Goal: Information Seeking & Learning: Learn about a topic

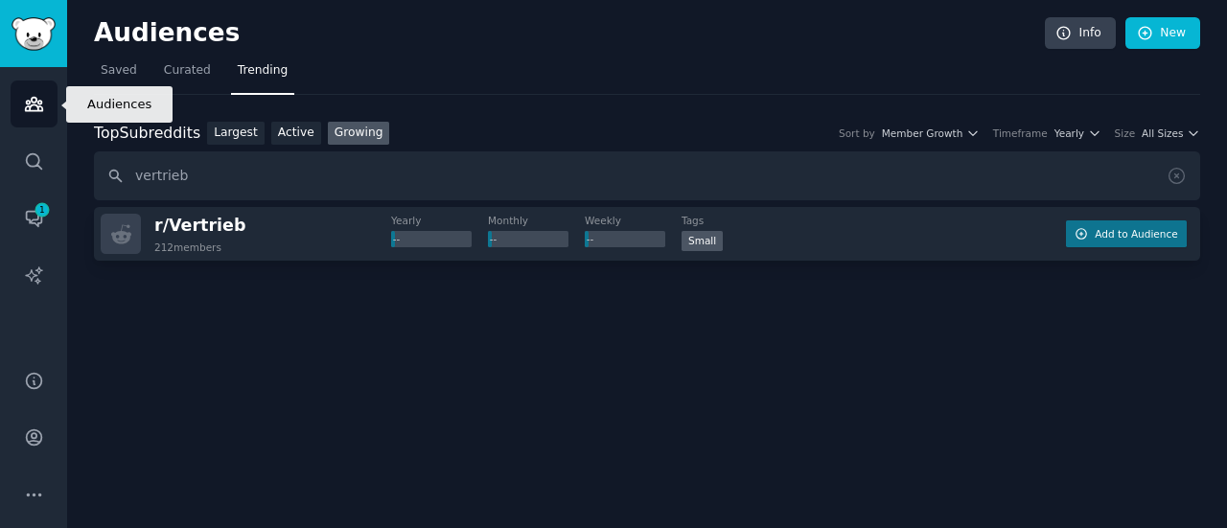
drag, startPoint x: 0, startPoint y: 0, endPoint x: 40, endPoint y: 85, distance: 94.4
click at [40, 85] on link "Audiences" at bounding box center [34, 104] width 47 height 47
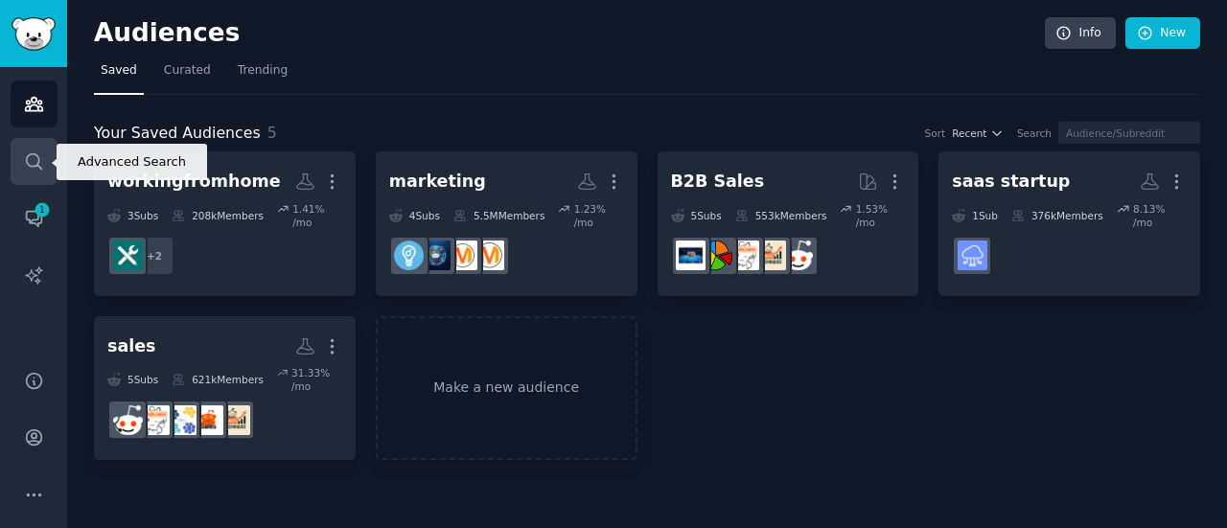
click at [29, 169] on icon "Sidebar" at bounding box center [34, 161] width 20 height 20
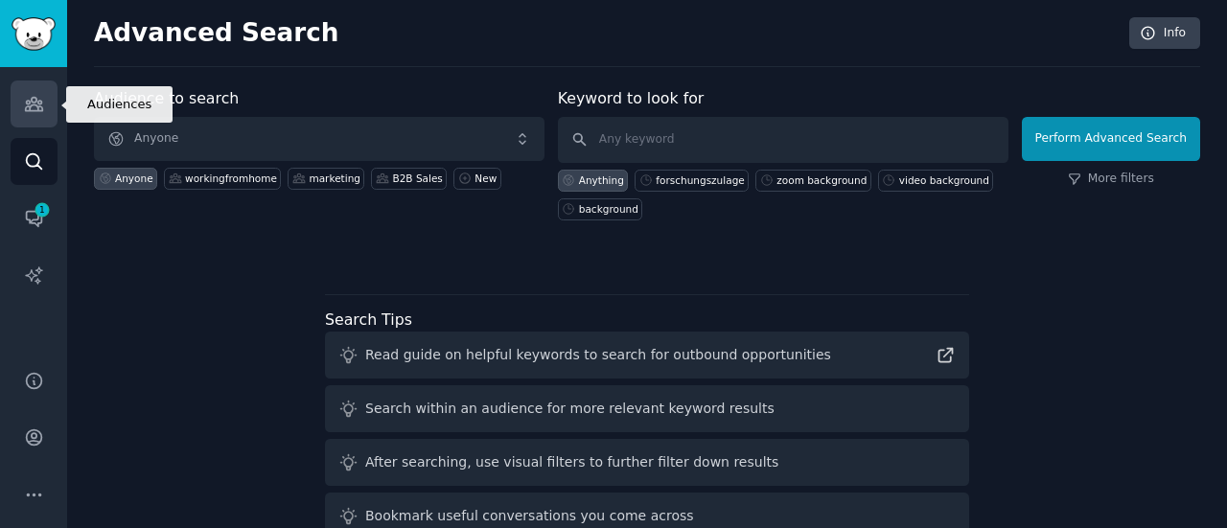
click at [31, 106] on icon "Sidebar" at bounding box center [34, 104] width 20 height 20
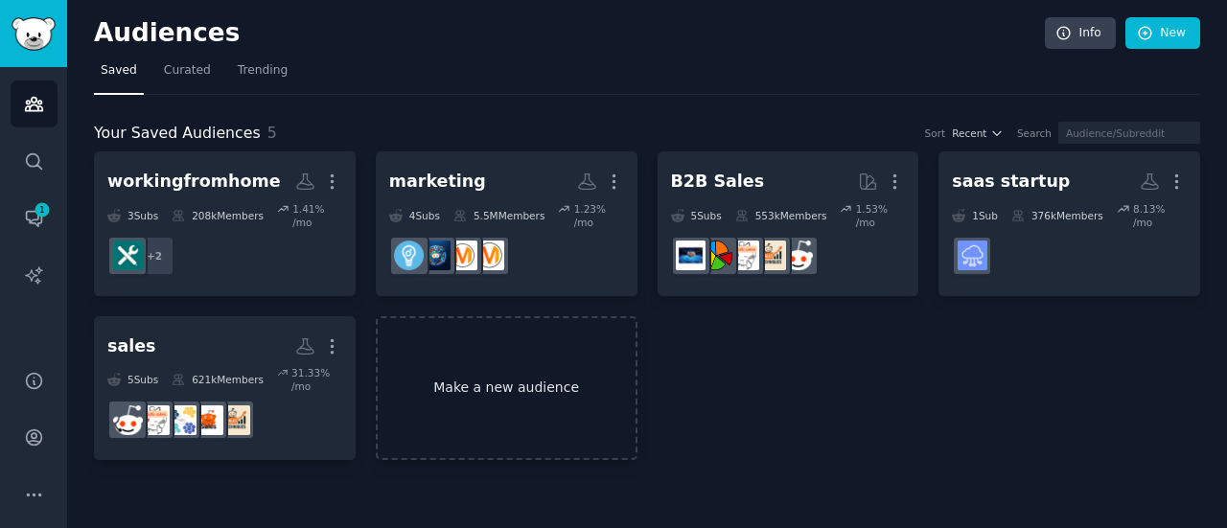
click at [423, 372] on link "Make a new audience" at bounding box center [507, 388] width 262 height 145
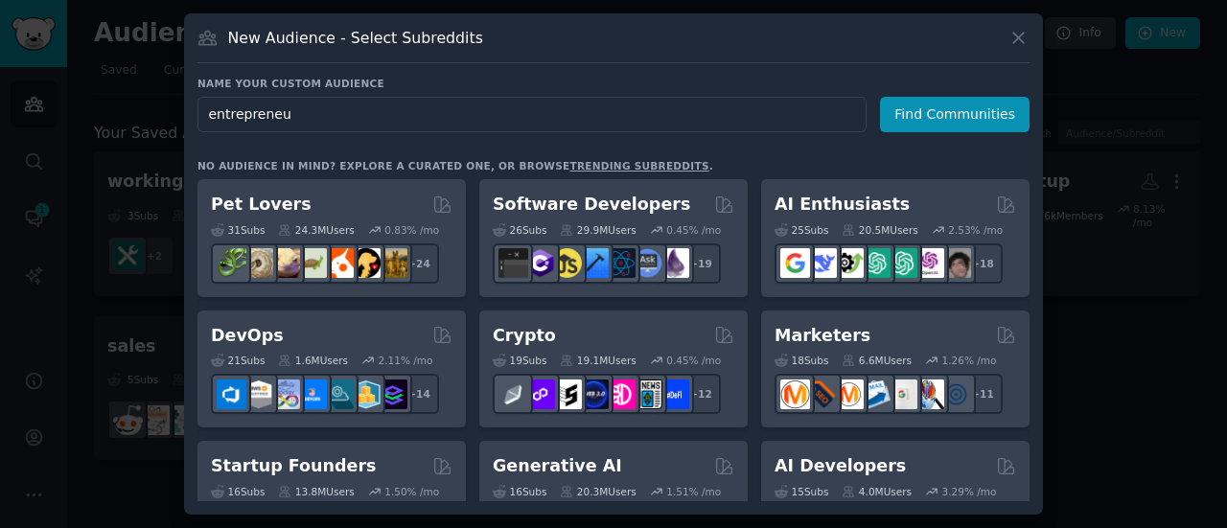
type input "entrepreneur"
click button "Find Communities" at bounding box center [955, 114] width 150 height 35
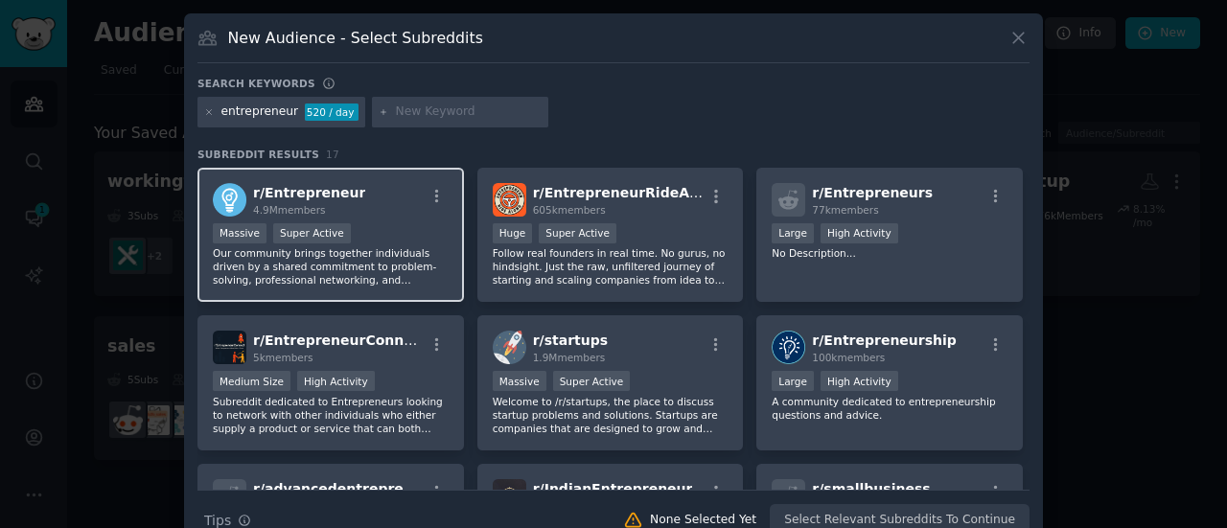
click at [293, 197] on span "r/ Entrepreneur" at bounding box center [309, 192] width 112 height 15
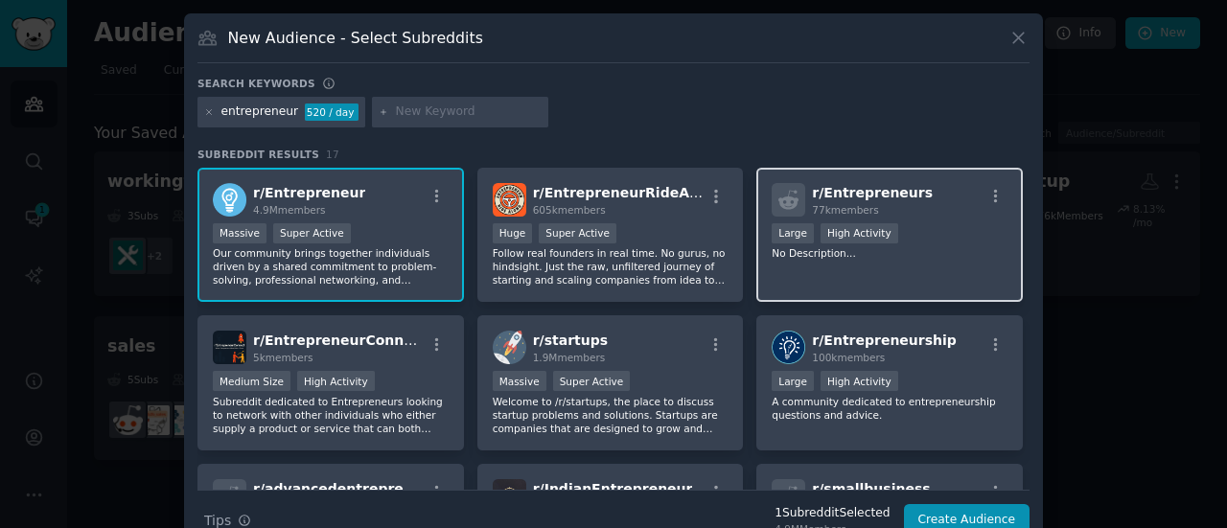
click at [798, 195] on div at bounding box center [789, 200] width 34 height 34
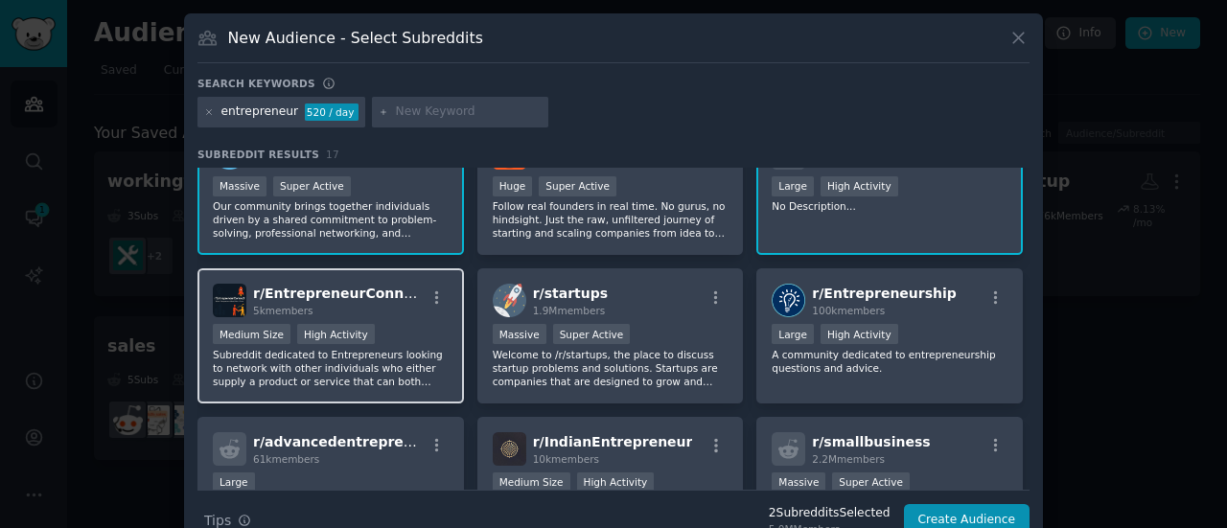
scroll to position [48, 0]
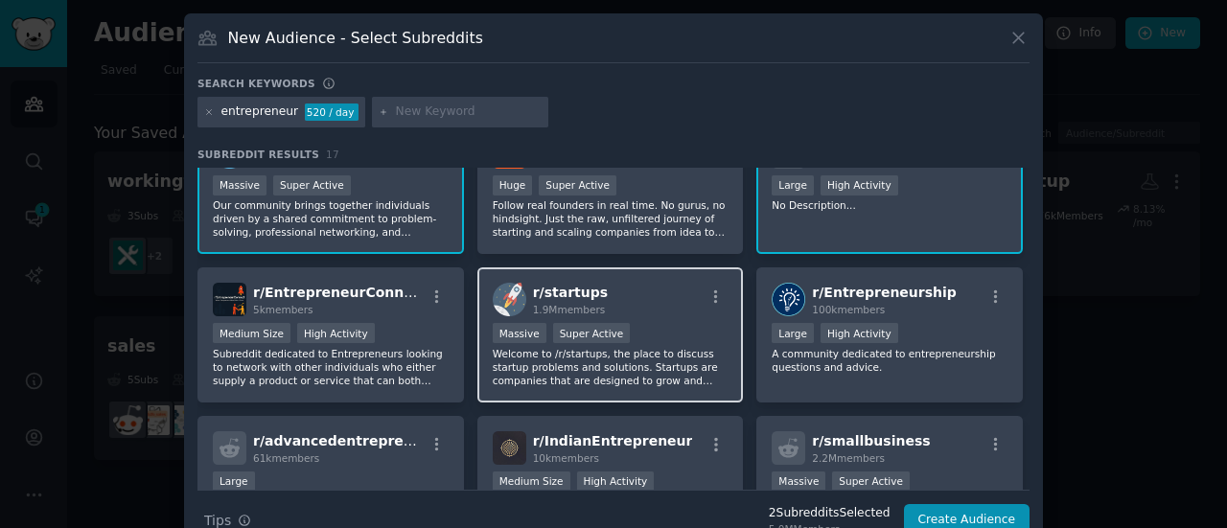
click at [593, 305] on span "1.9M members" at bounding box center [569, 310] width 73 height 12
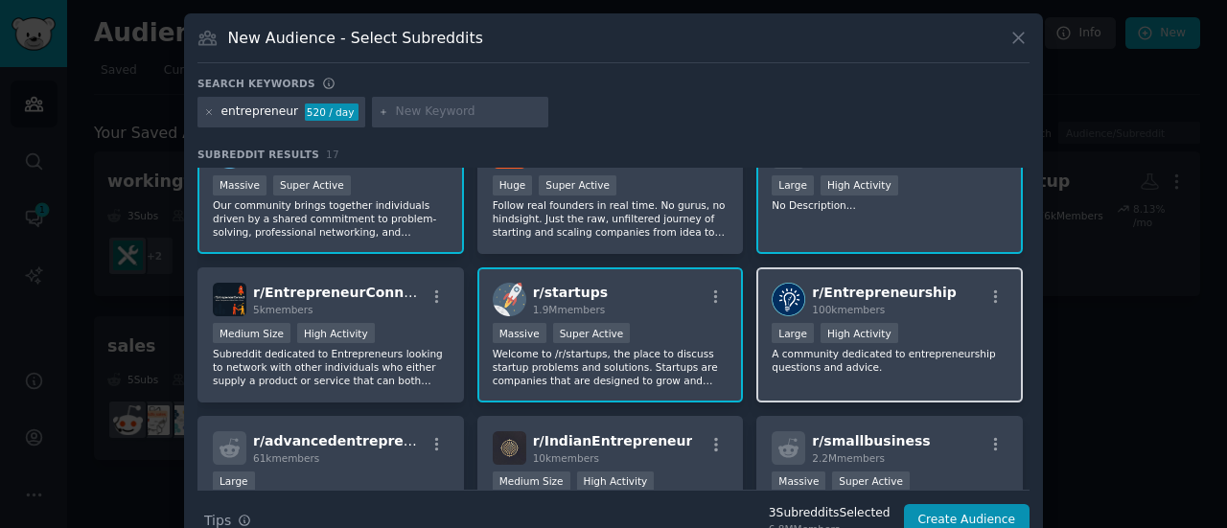
click at [879, 311] on div "100k members" at bounding box center [884, 309] width 145 height 13
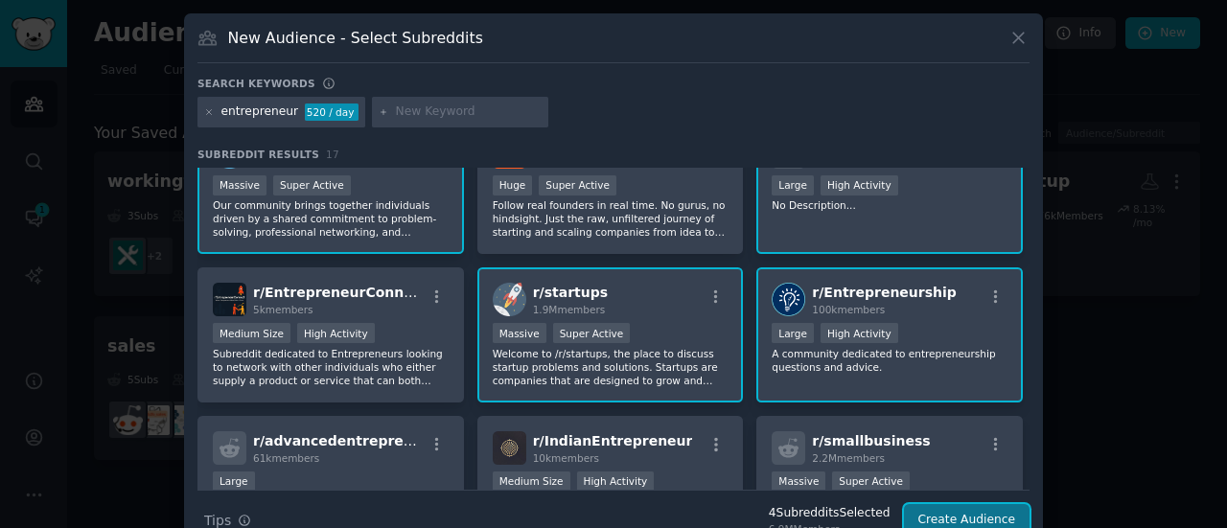
click at [967, 521] on button "Create Audience" at bounding box center [967, 520] width 127 height 33
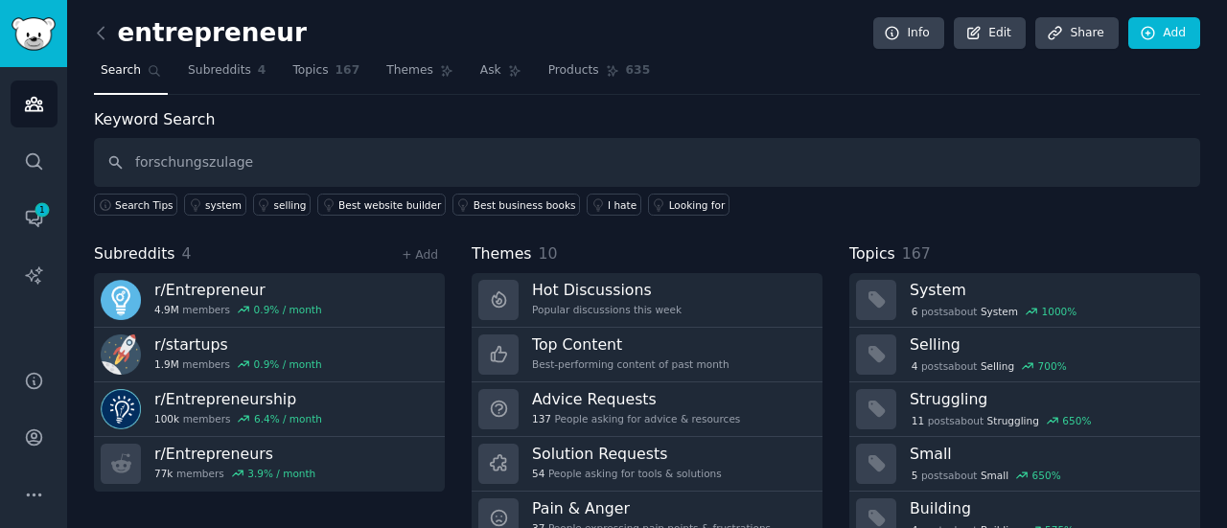
type input "forschungszulage"
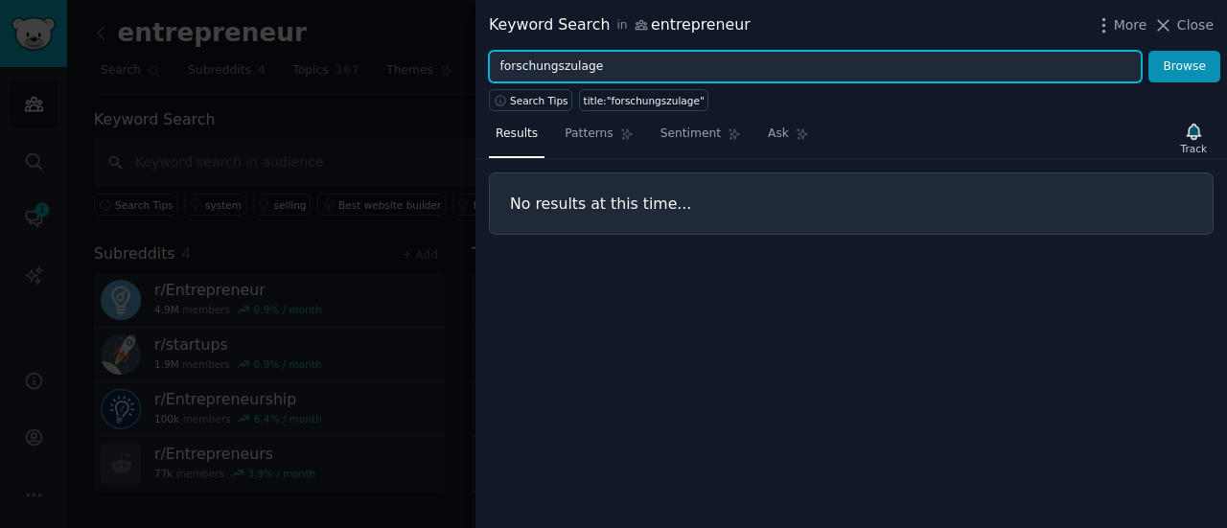
click at [554, 65] on input "forschungszulage" at bounding box center [815, 67] width 653 height 33
click at [1149, 51] on button "Browse" at bounding box center [1185, 67] width 72 height 33
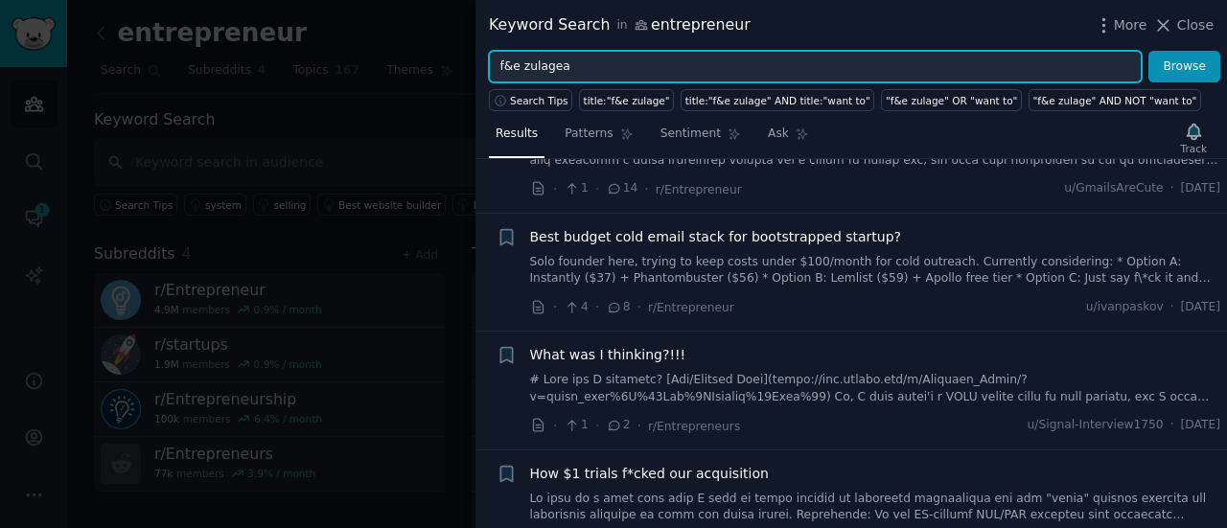
scroll to position [491, 0]
click at [570, 65] on input "f&e zulagea" at bounding box center [815, 67] width 653 height 33
type input "f&e zulage"
click at [1149, 51] on button "Browse" at bounding box center [1185, 67] width 72 height 33
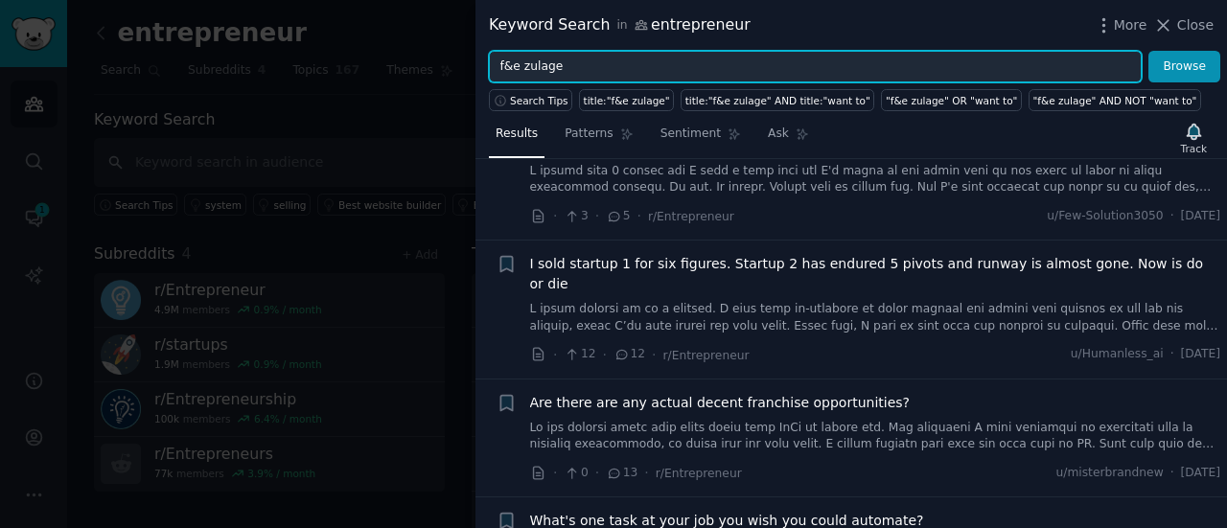
scroll to position [1313, 0]
drag, startPoint x: 547, startPoint y: 50, endPoint x: 539, endPoint y: 55, distance: 9.9
click at [539, 55] on input "f&e zulage" at bounding box center [815, 67] width 653 height 33
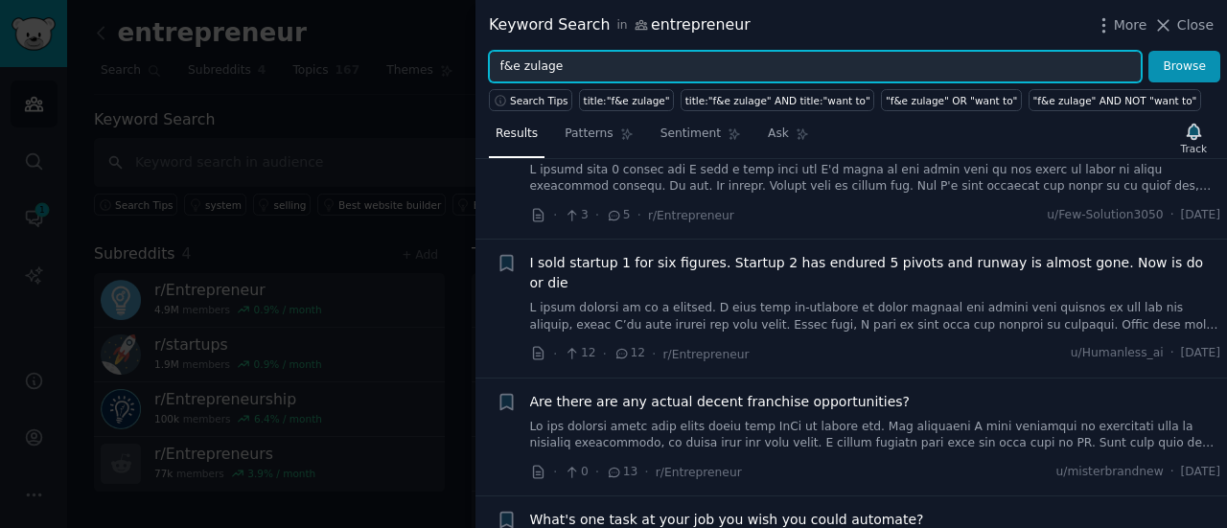
click at [539, 55] on input "f&e zulage" at bounding box center [815, 67] width 653 height 33
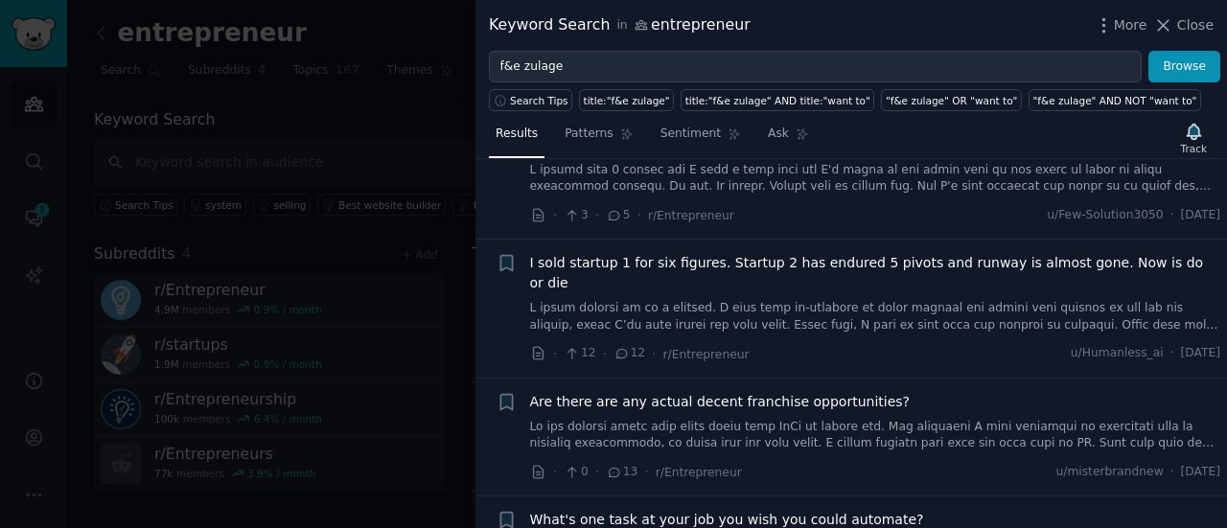
click at [267, 177] on div at bounding box center [613, 264] width 1227 height 528
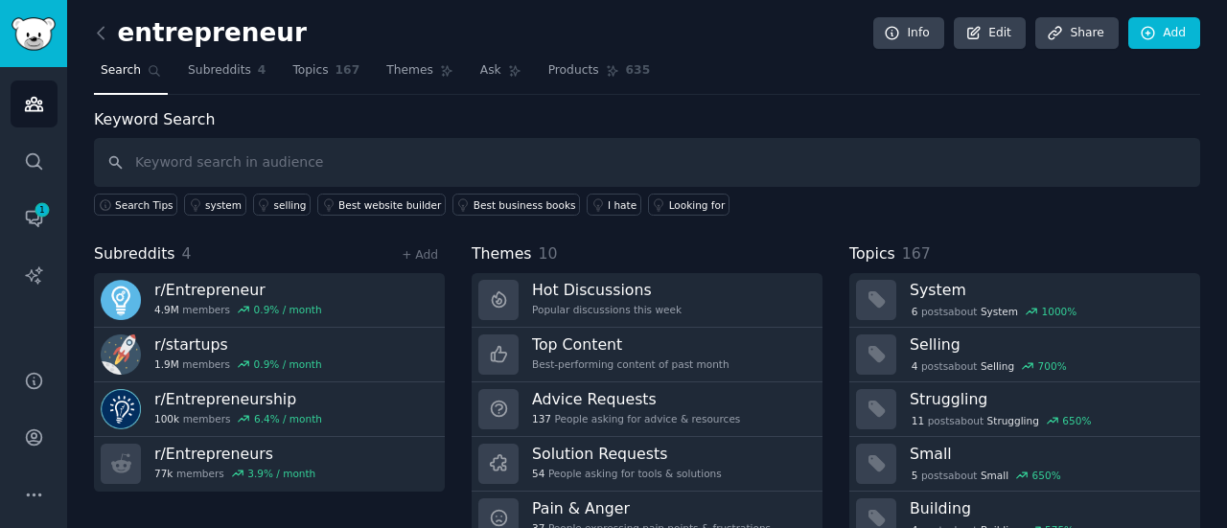
click at [111, 78] on span "Search" at bounding box center [121, 70] width 40 height 17
click at [34, 106] on icon "Sidebar" at bounding box center [34, 104] width 20 height 20
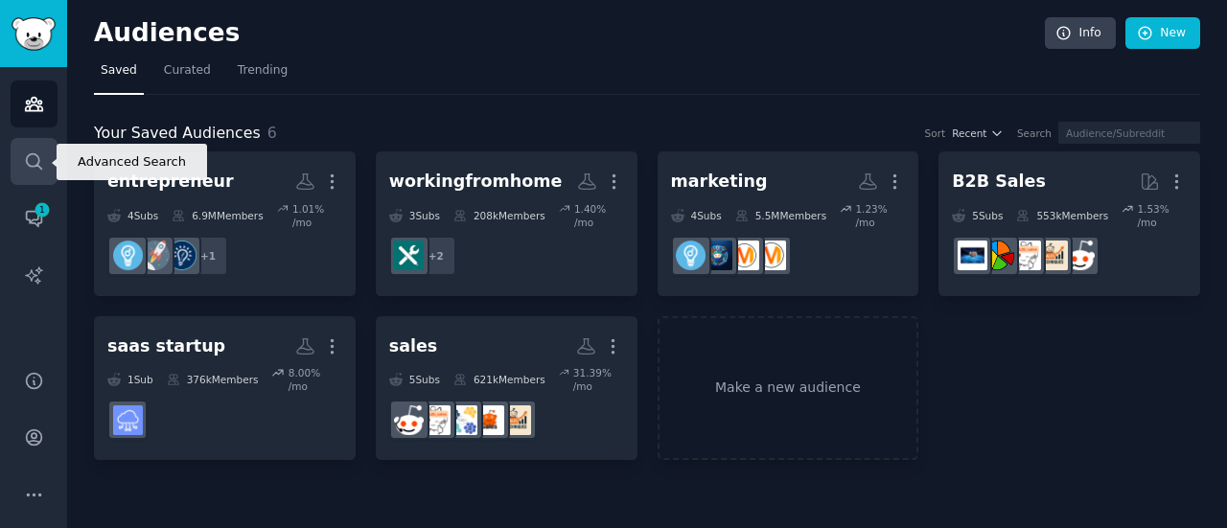
click at [46, 172] on link "Search" at bounding box center [34, 161] width 47 height 47
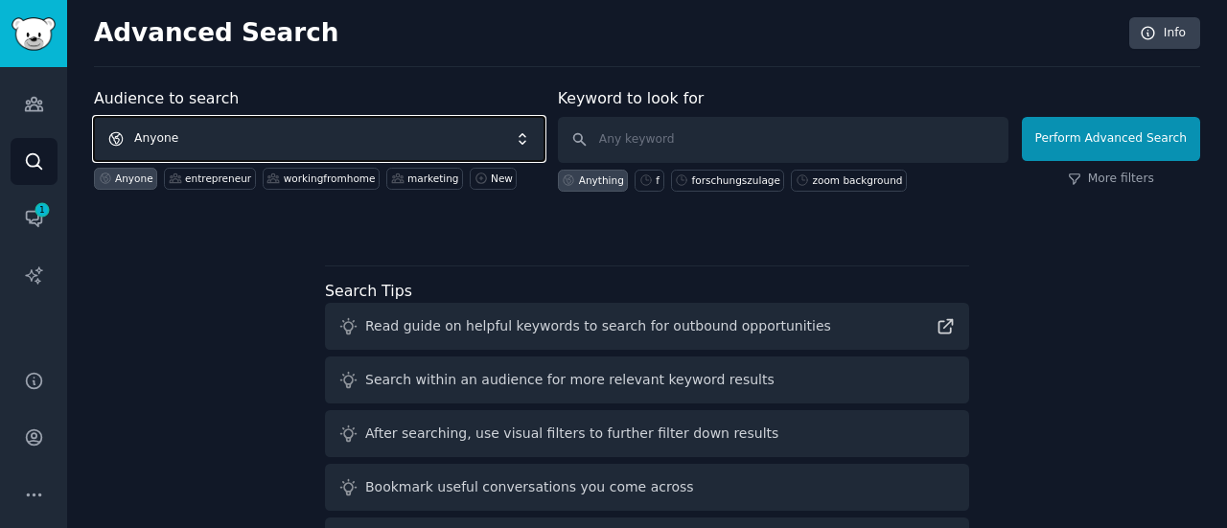
click at [213, 133] on span "Anyone" at bounding box center [319, 139] width 451 height 44
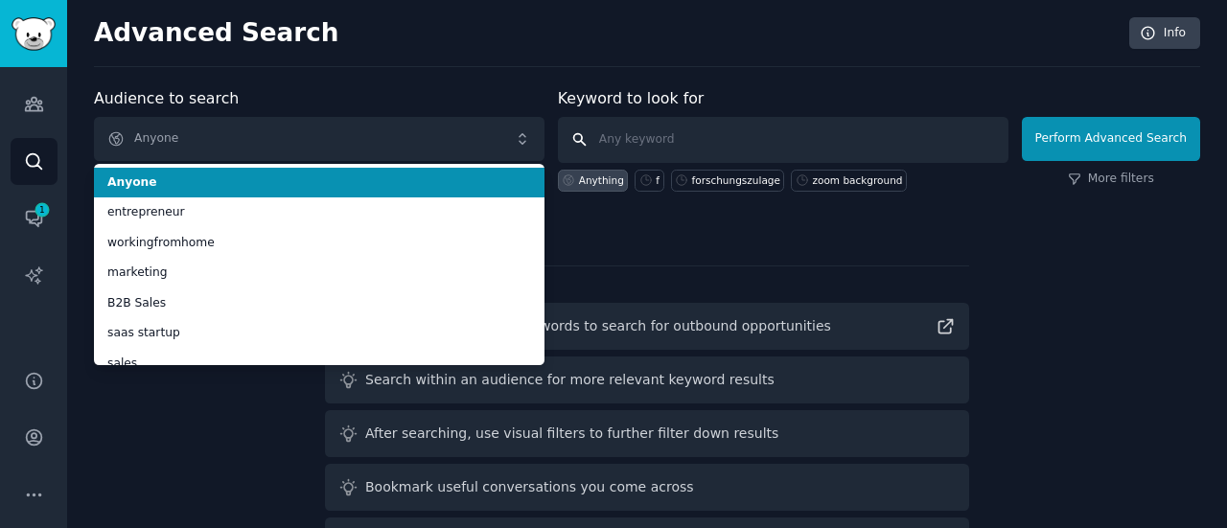
click at [629, 138] on input "text" at bounding box center [783, 140] width 451 height 46
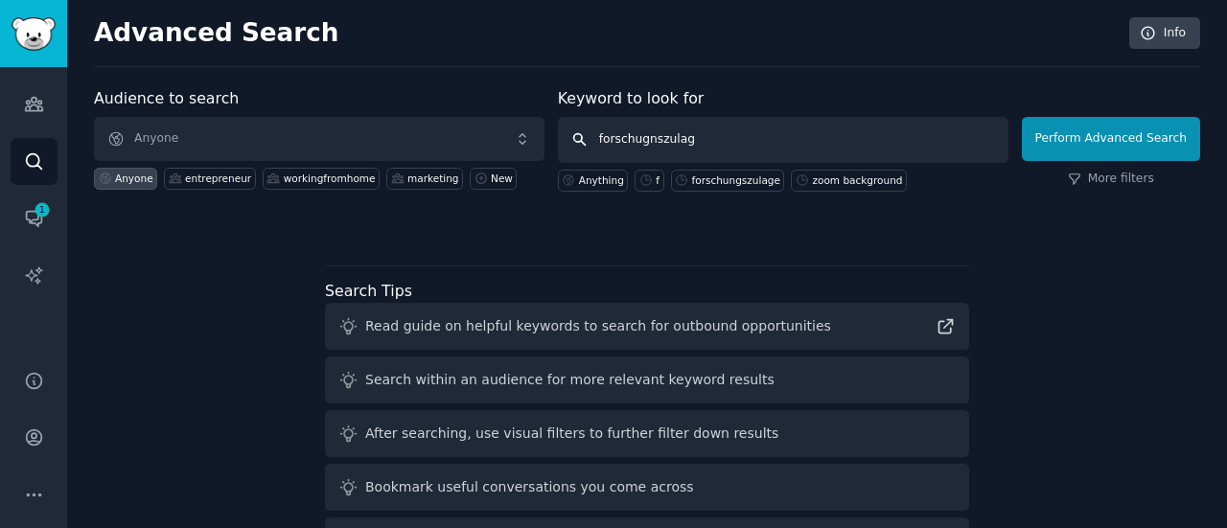
type input "forschugnszulage"
click button "Perform Advanced Search" at bounding box center [1111, 139] width 178 height 44
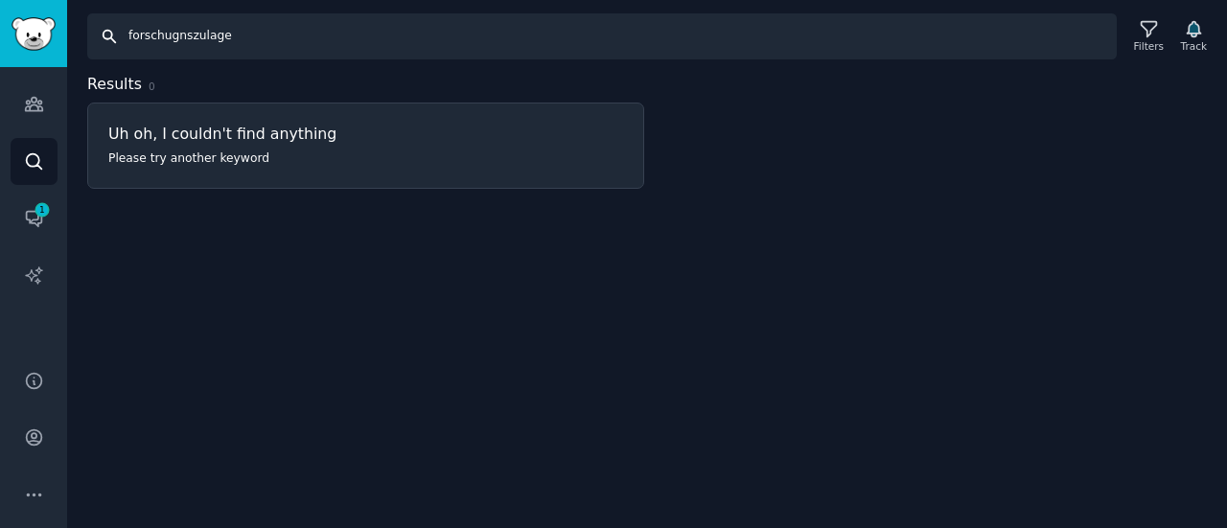
click at [173, 35] on input "forschugnszulage" at bounding box center [602, 36] width 1030 height 46
type input "forschungszulage"
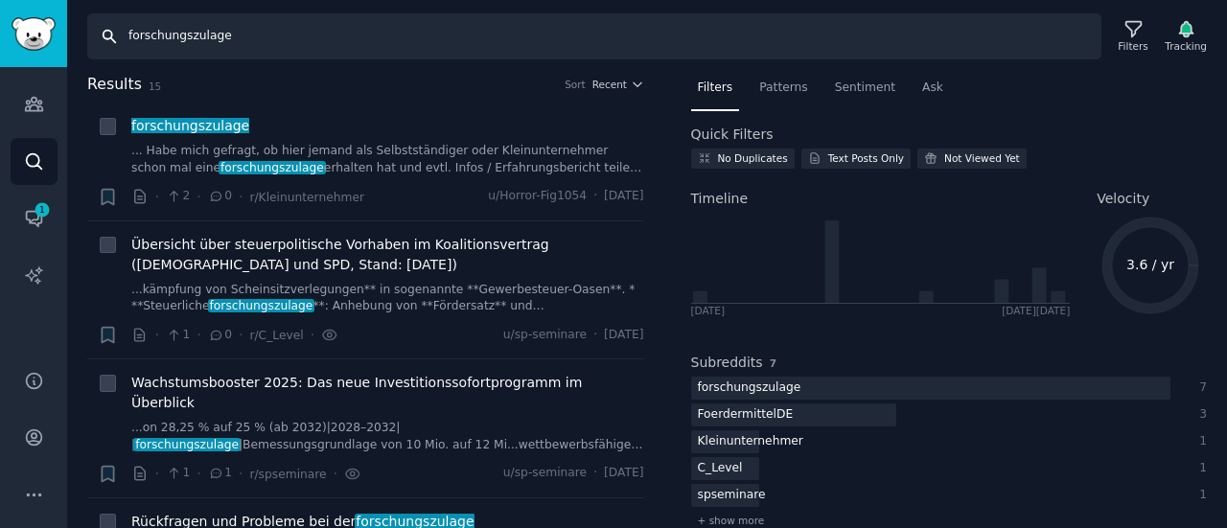
click at [376, 34] on input "forschungszulage" at bounding box center [594, 36] width 1014 height 46
click at [341, 103] on li "+ forschungszulage ... Habe mich gefragt, ob hier jemand als Selbstständiger od…" at bounding box center [365, 162] width 557 height 118
click at [780, 90] on span "Patterns" at bounding box center [783, 88] width 48 height 17
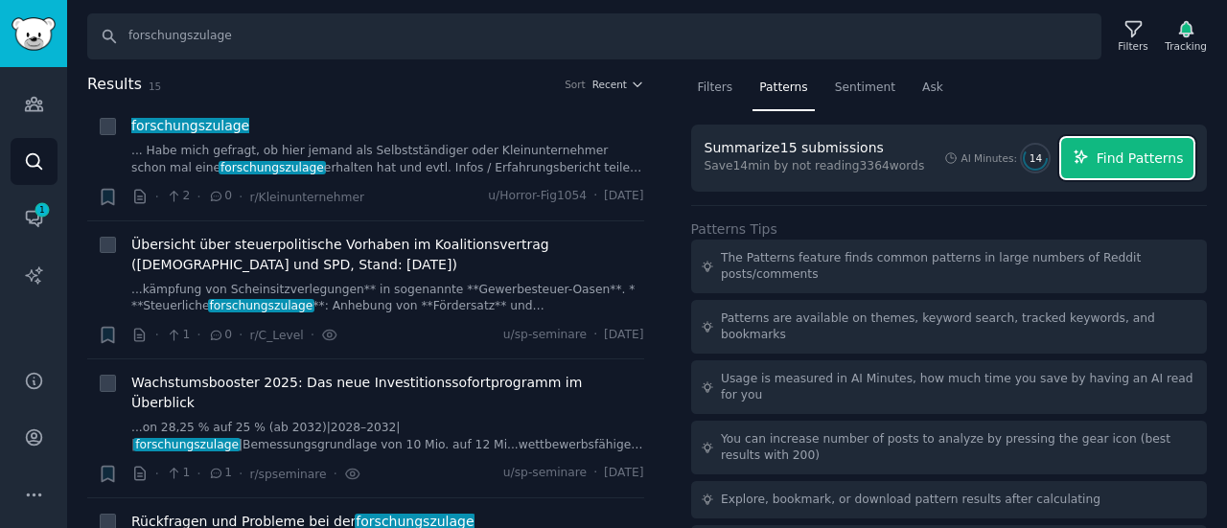
click at [1134, 168] on button "Find Patterns" at bounding box center [1127, 158] width 132 height 40
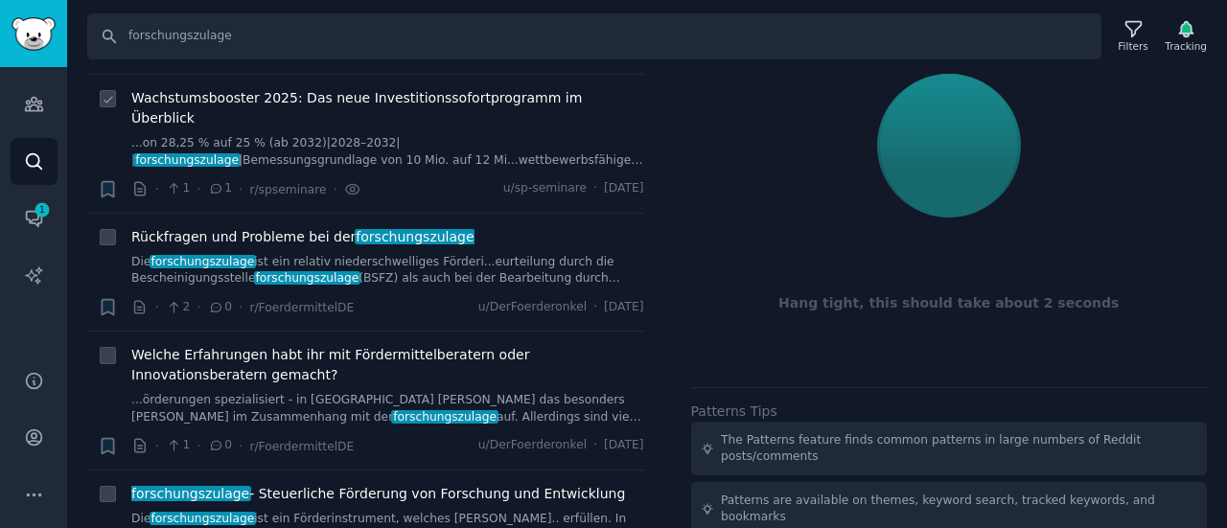
scroll to position [291, 0]
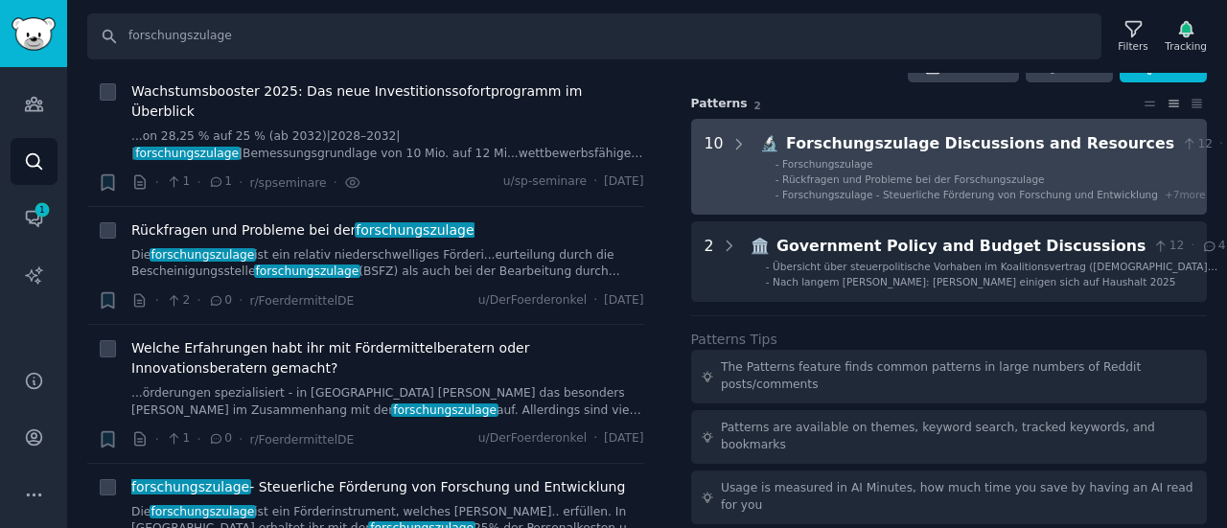
click at [822, 139] on div "Forschungszulage Discussions and Resources" at bounding box center [980, 144] width 388 height 24
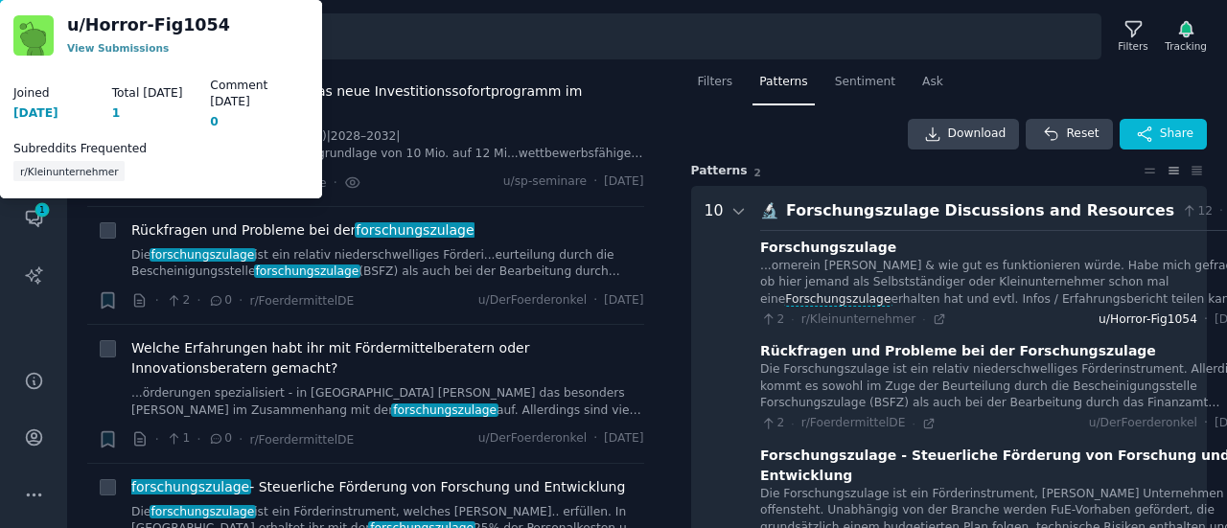
scroll to position [0, 0]
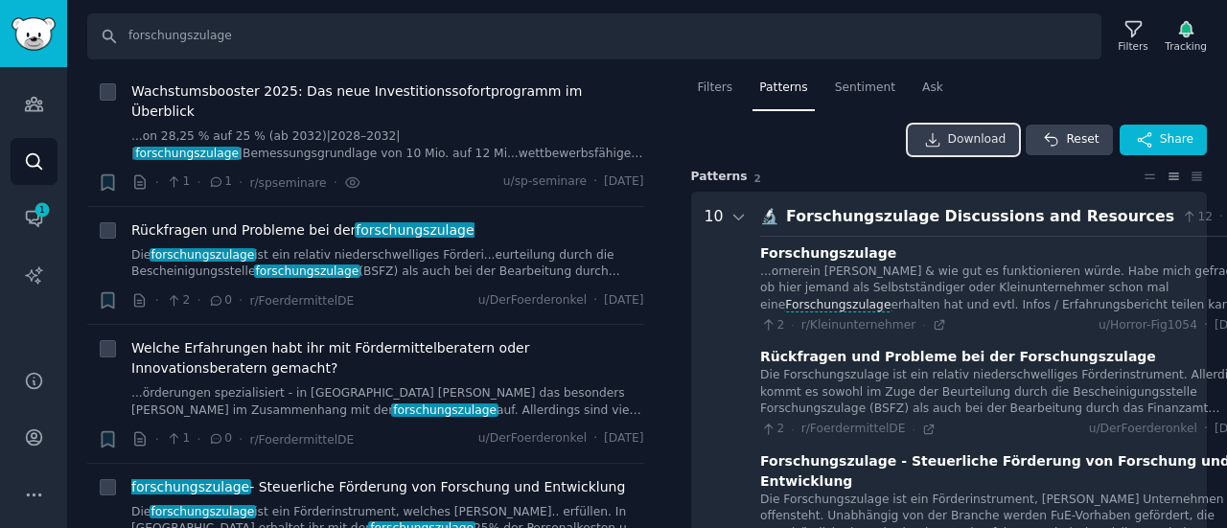
click at [976, 145] on span "Download" at bounding box center [977, 139] width 58 height 17
click at [881, 137] on div "Download Reset Share" at bounding box center [949, 140] width 517 height 31
click at [850, 88] on span "Sentiment" at bounding box center [865, 88] width 60 height 17
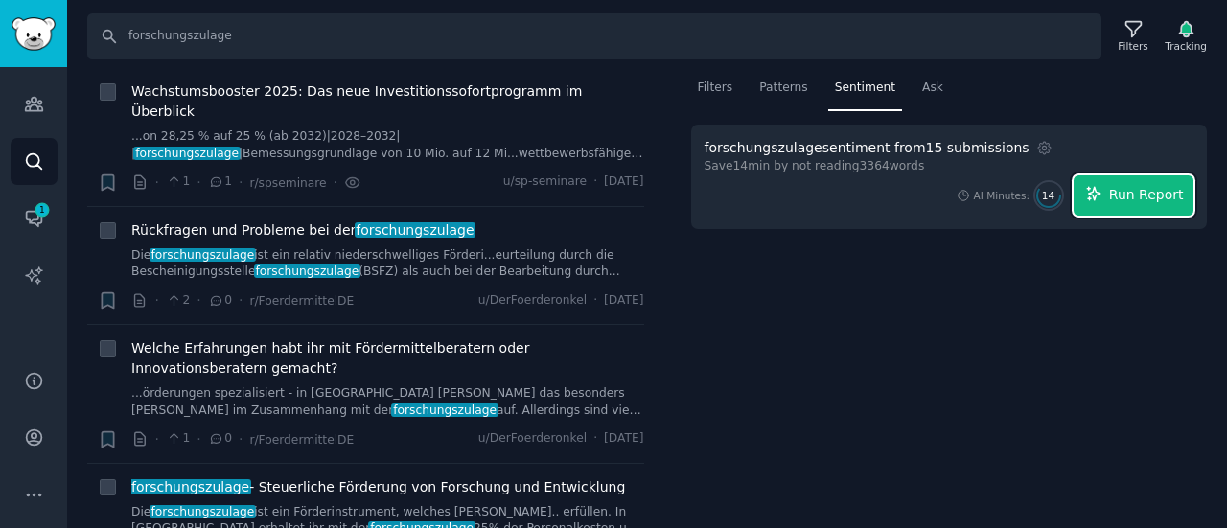
click at [1128, 194] on span "Run Report" at bounding box center [1146, 195] width 75 height 20
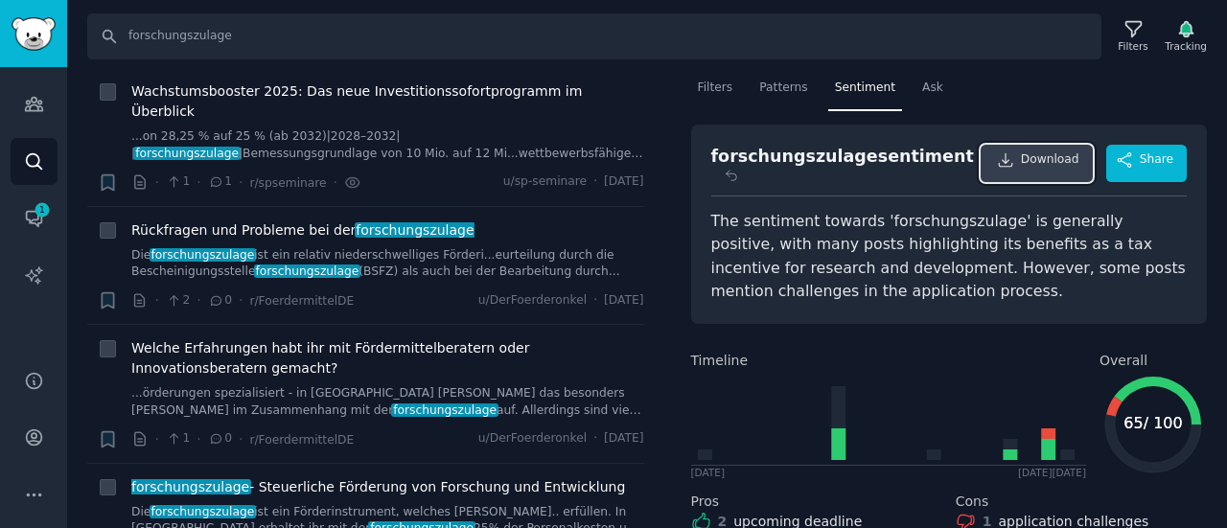
click at [1053, 155] on span "Download" at bounding box center [1050, 163] width 58 height 24
click at [922, 89] on span "Ask" at bounding box center [932, 88] width 21 height 17
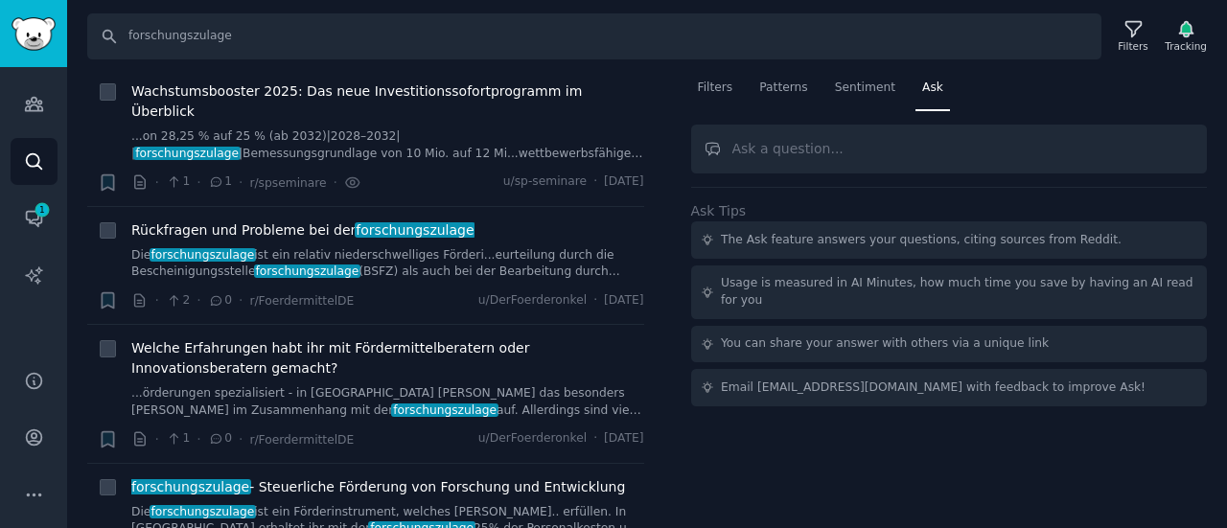
click at [842, 151] on input "text" at bounding box center [949, 149] width 517 height 49
type input "was sind die größten herausforderungen bei der beantragung und von wem?"
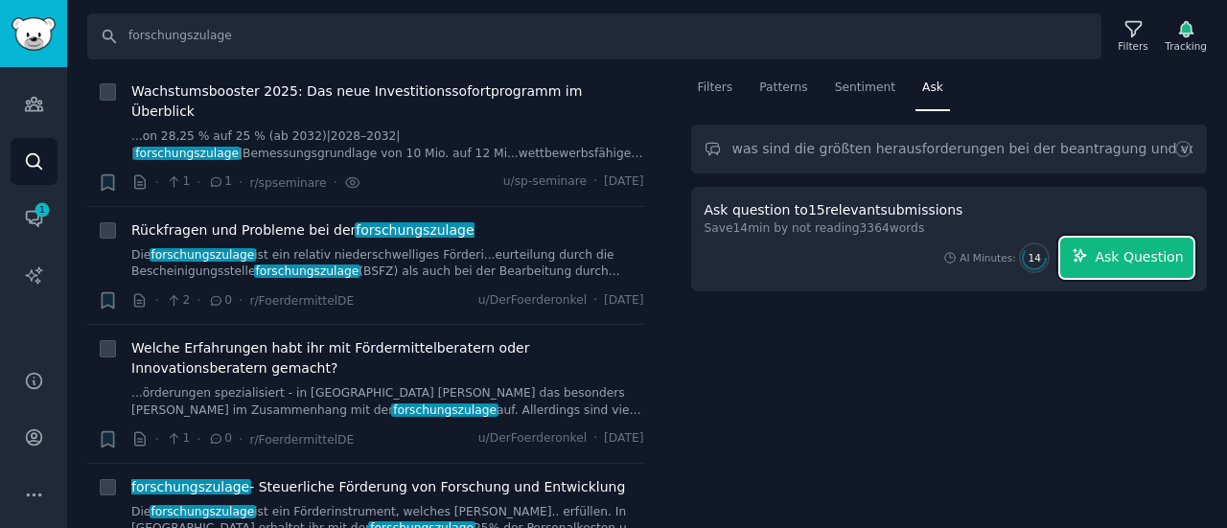
click at [1125, 247] on span "Ask Question" at bounding box center [1139, 257] width 88 height 20
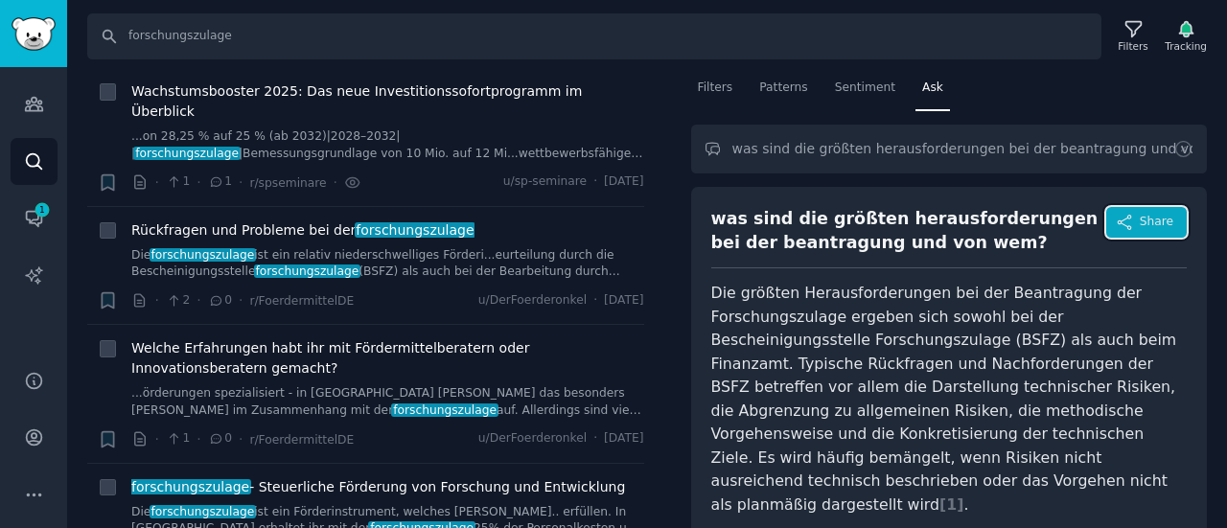
click at [1140, 225] on span "Share" at bounding box center [1157, 222] width 34 height 17
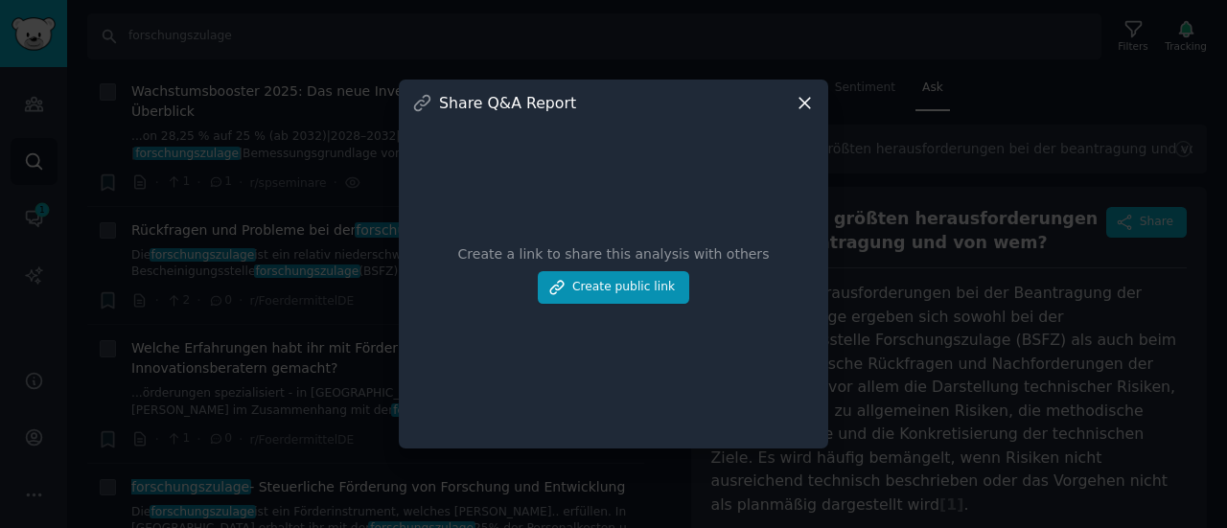
click at [807, 99] on icon at bounding box center [805, 103] width 20 height 20
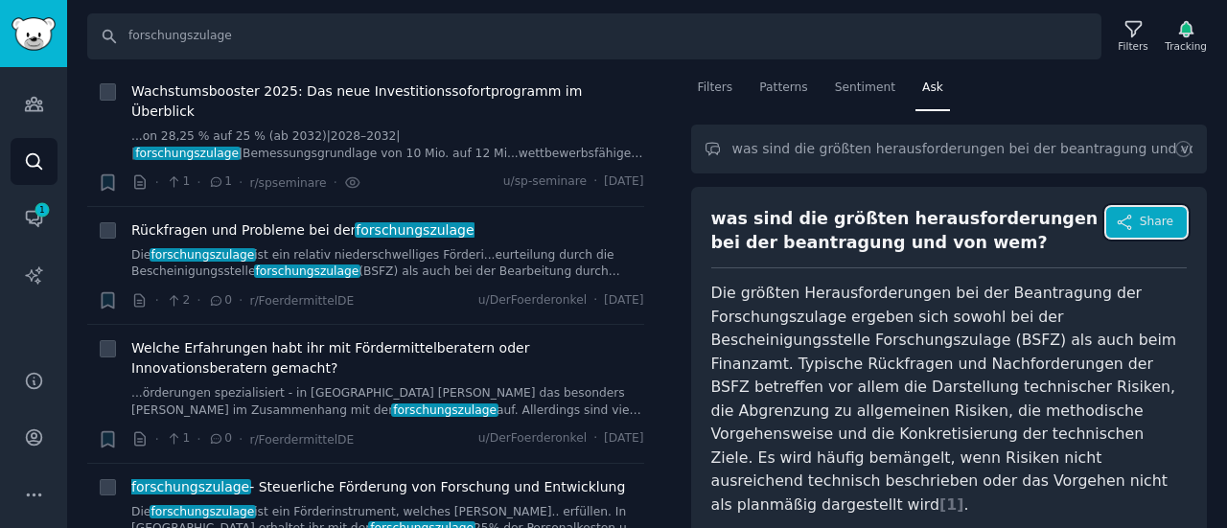
click at [1159, 220] on span "Share" at bounding box center [1157, 222] width 34 height 17
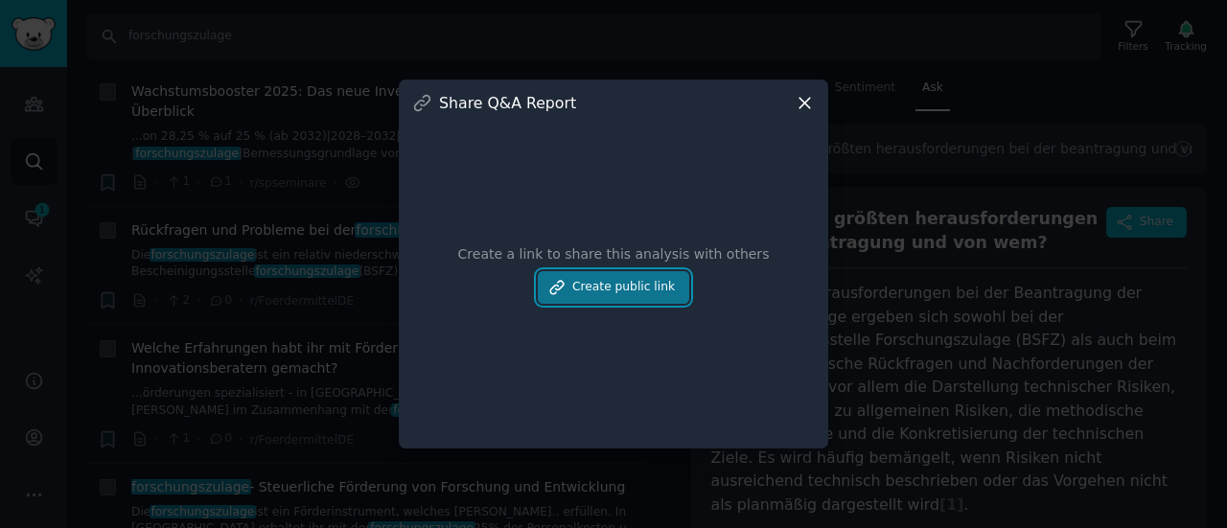
click at [617, 296] on button "Create public link" at bounding box center [613, 287] width 151 height 33
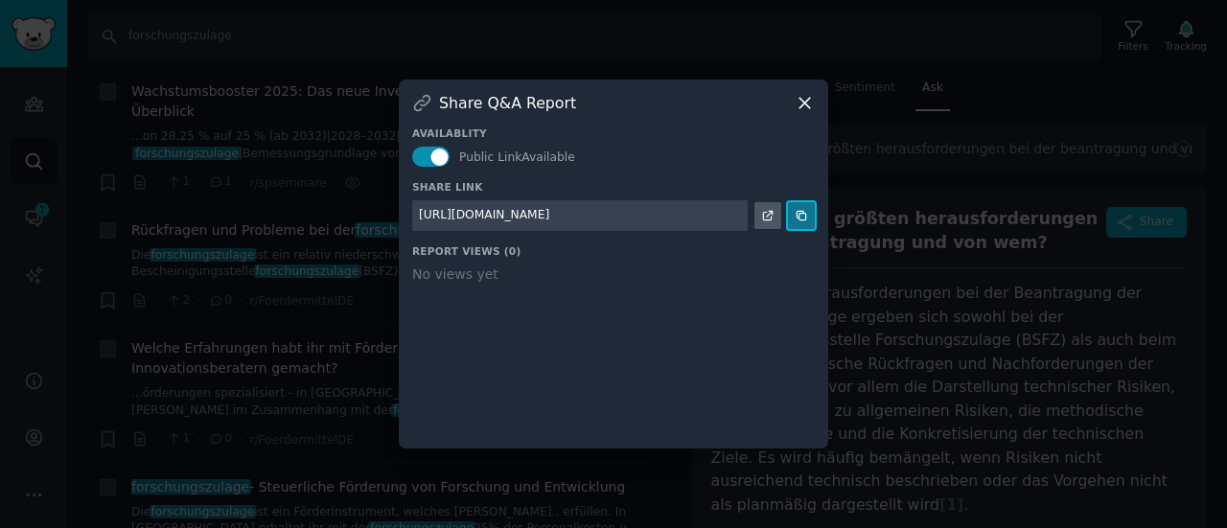
click at [802, 219] on icon at bounding box center [801, 215] width 13 height 13
click at [804, 105] on icon at bounding box center [805, 103] width 20 height 20
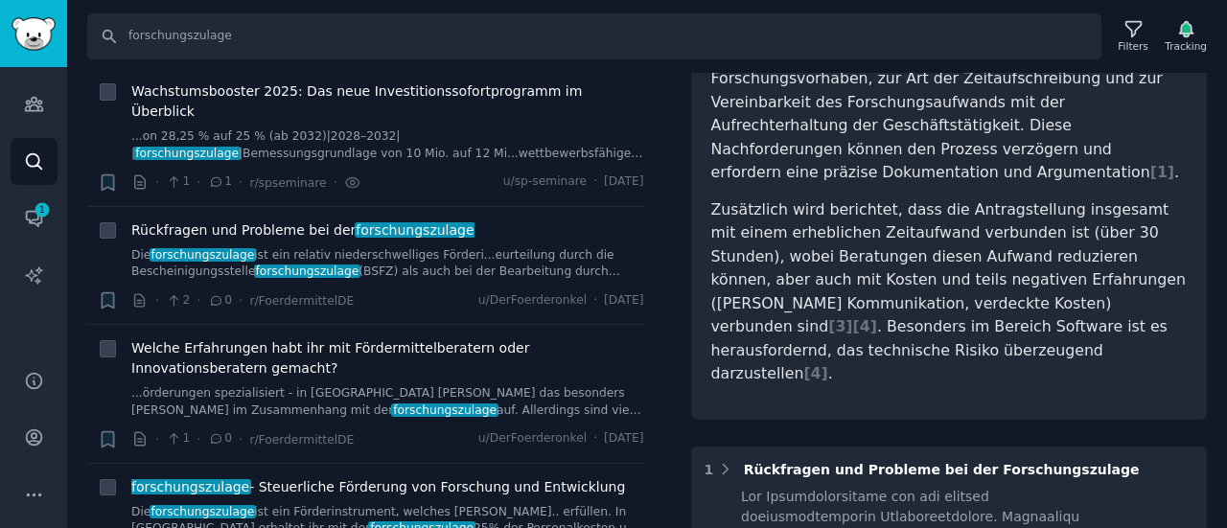
scroll to position [547, 0]
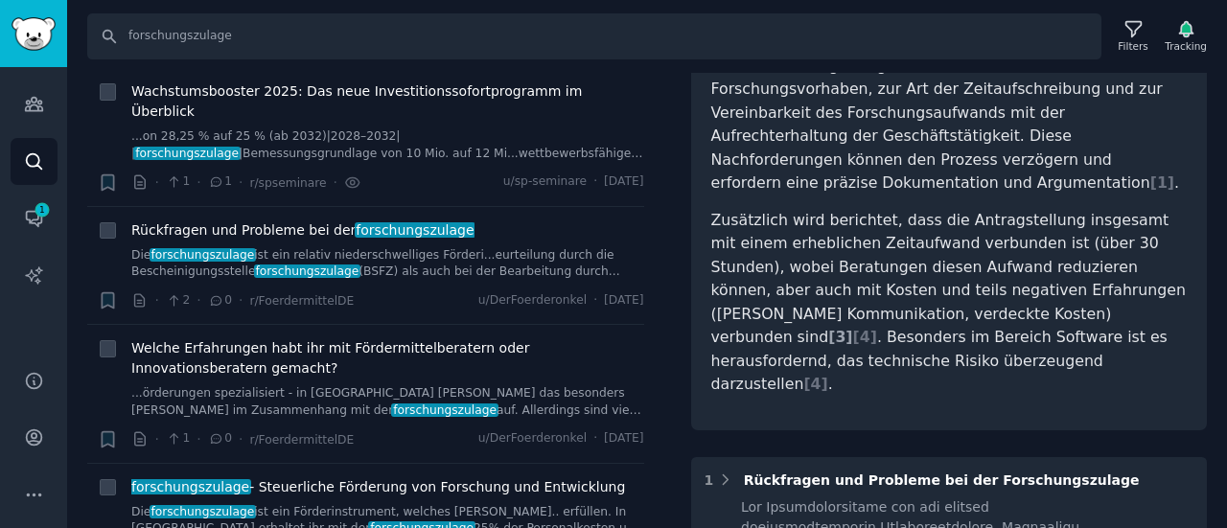
click at [852, 328] on span "[ 3 ]" at bounding box center [840, 337] width 24 height 18
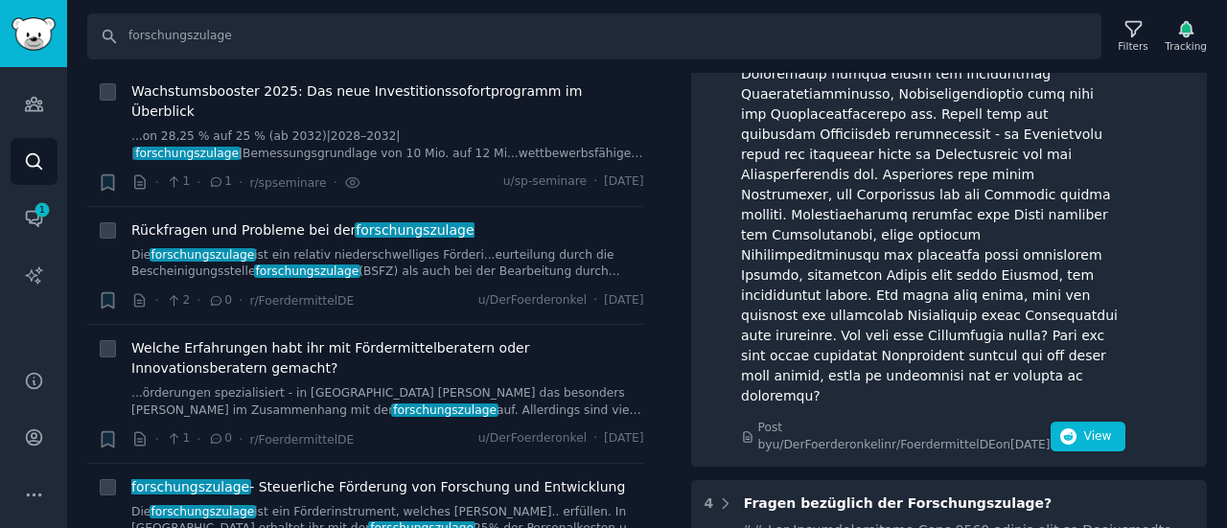
scroll to position [1360, 0]
click at [1066, 428] on icon "button" at bounding box center [1068, 436] width 17 height 17
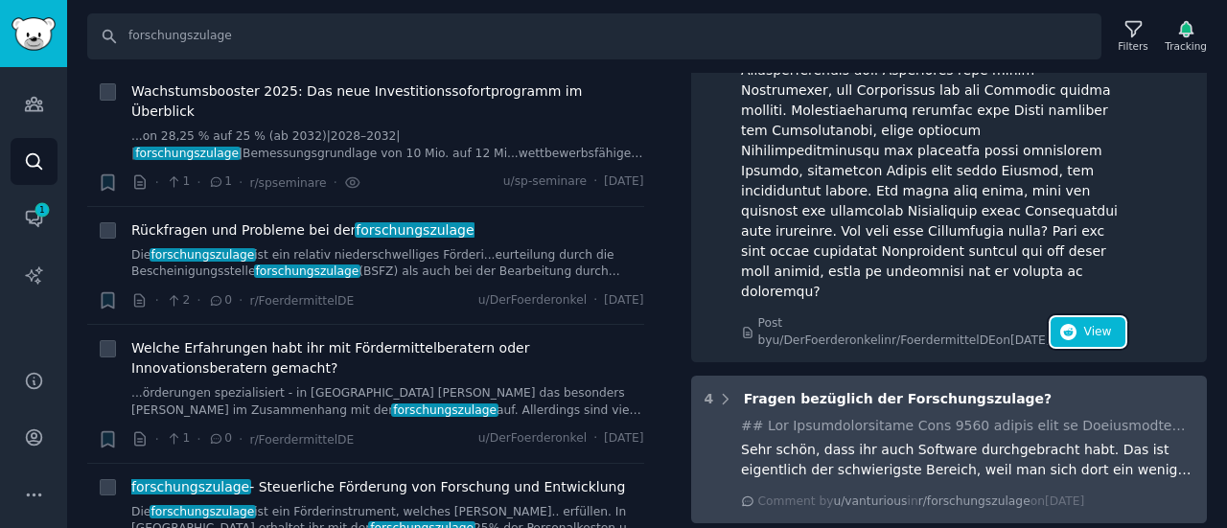
scroll to position [1465, 0]
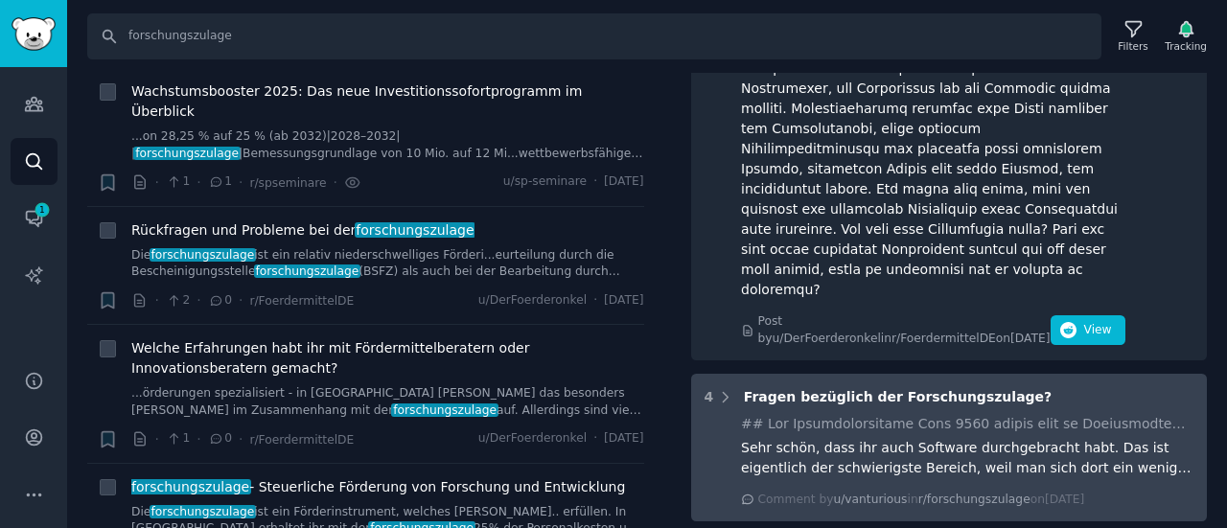
click at [892, 414] on div at bounding box center [967, 424] width 453 height 20
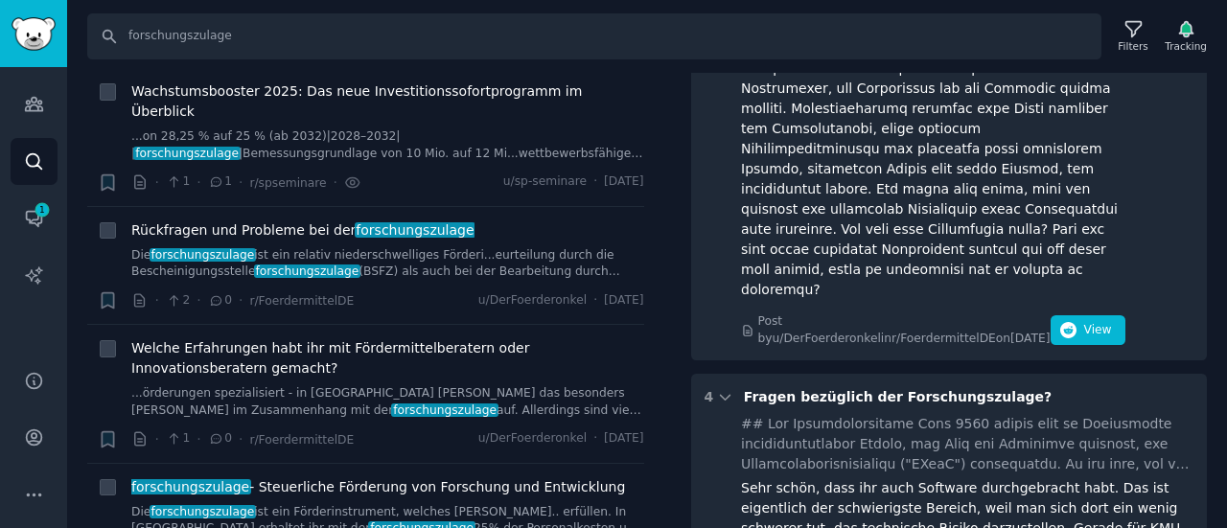
click at [757, 389] on span "Fragen bezüglich der Forschungszulage?" at bounding box center [898, 396] width 308 height 15
click at [734, 387] on div "4 Fragen bezüglich der Forschungszulage?" at bounding box center [950, 397] width 490 height 20
click at [723, 389] on icon at bounding box center [725, 397] width 17 height 17
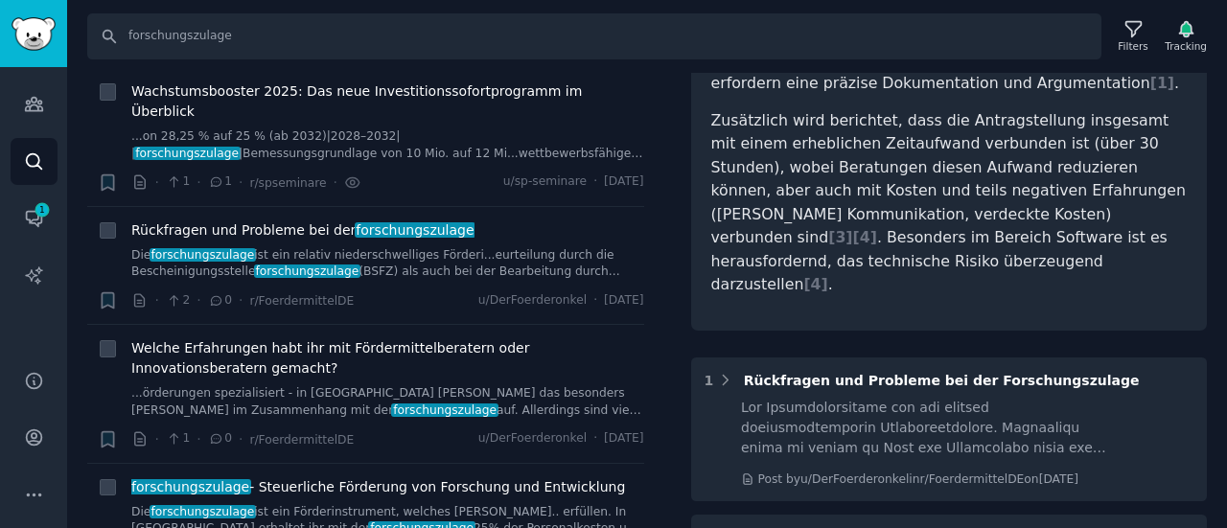
scroll to position [628, 0]
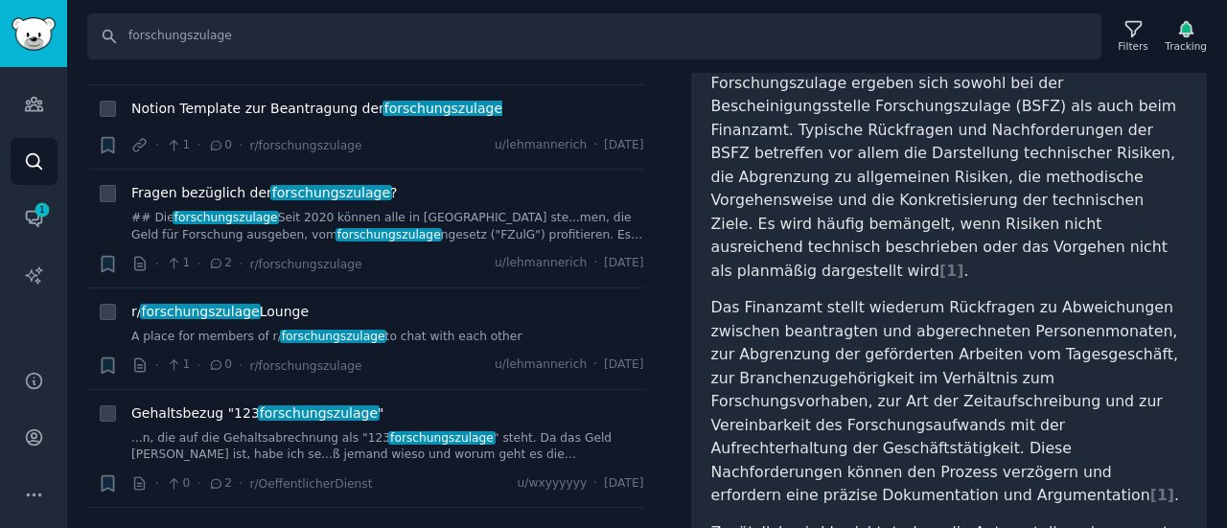
scroll to position [0, 0]
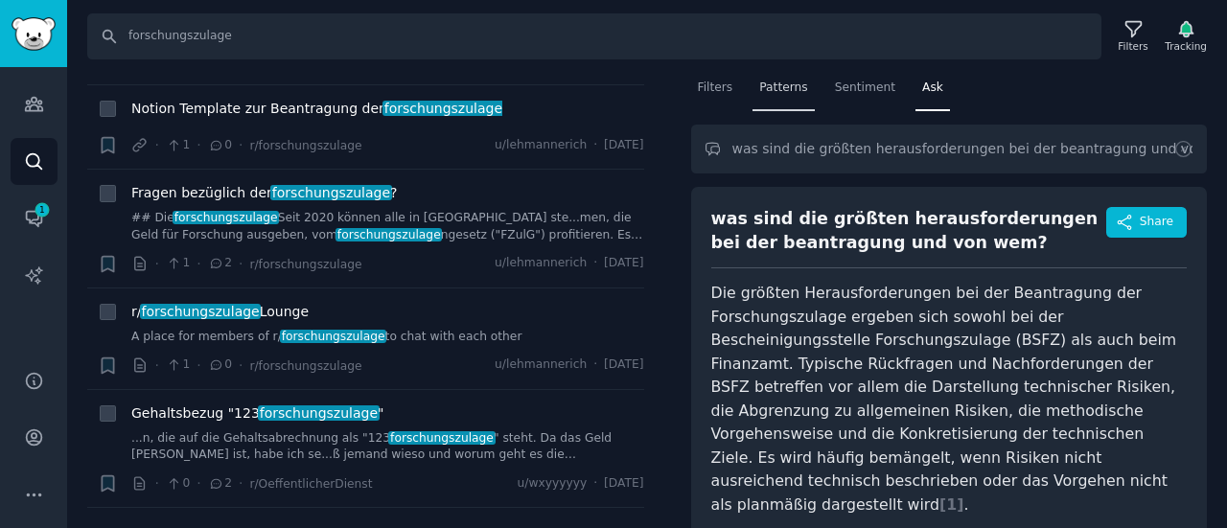
click at [789, 89] on span "Patterns" at bounding box center [783, 88] width 48 height 17
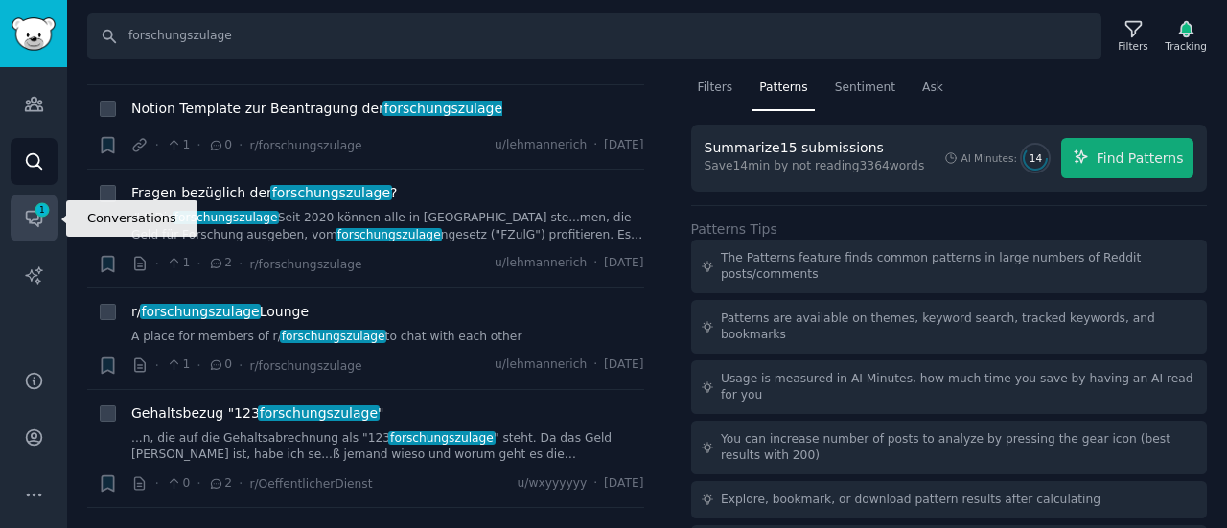
click at [40, 214] on span "1" at bounding box center [42, 209] width 17 height 13
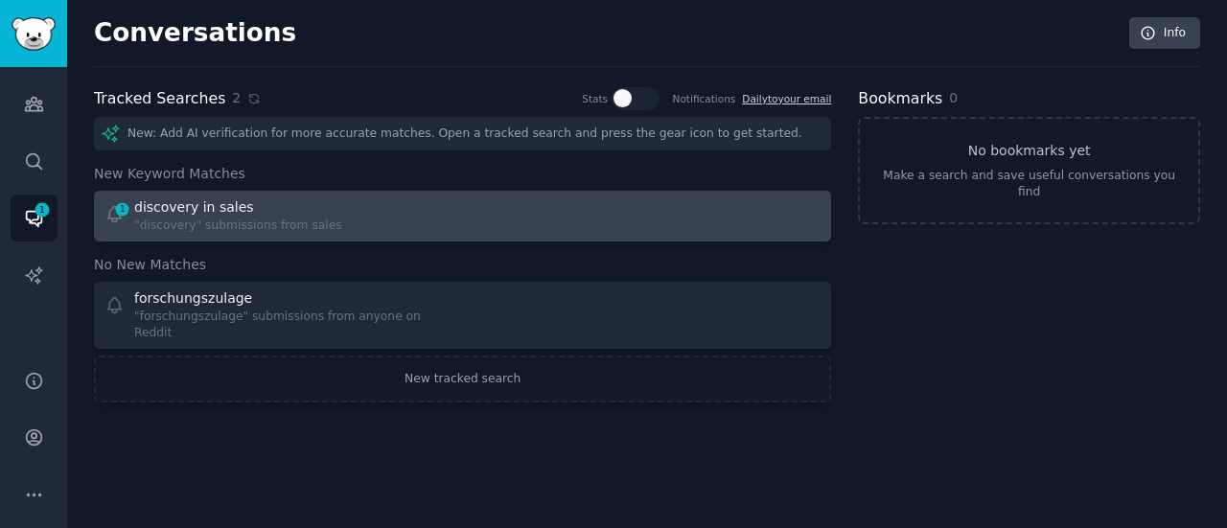
click at [189, 206] on div "discovery in sales" at bounding box center [194, 208] width 120 height 20
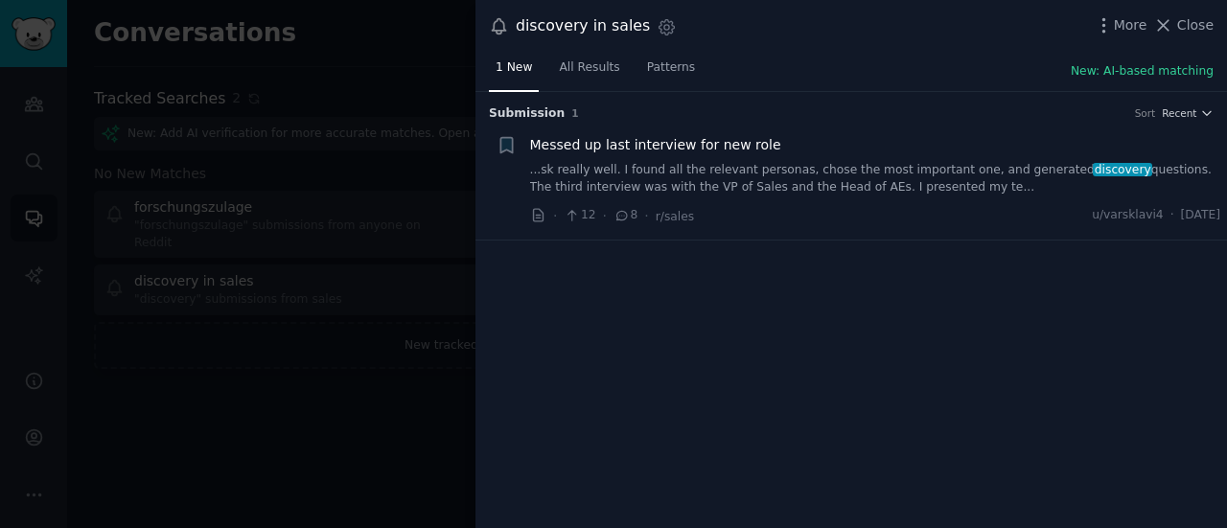
click at [691, 297] on div "Submission 1 Sort Recent + Messed up last interview for new role ...sk really w…" at bounding box center [852, 310] width 752 height 437
click at [415, 186] on div at bounding box center [613, 264] width 1227 height 528
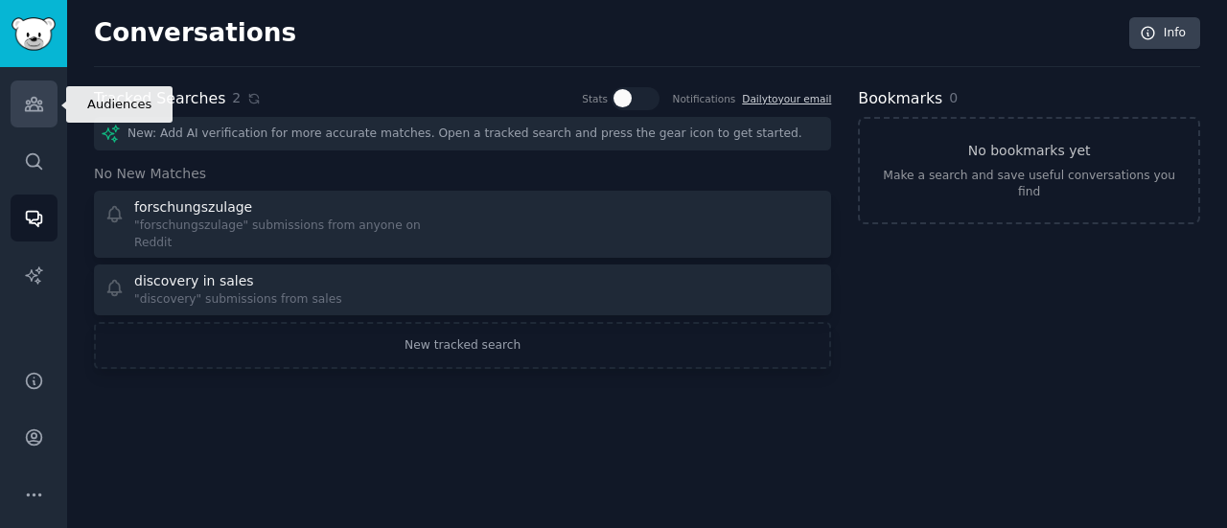
click at [40, 92] on link "Audiences" at bounding box center [34, 104] width 47 height 47
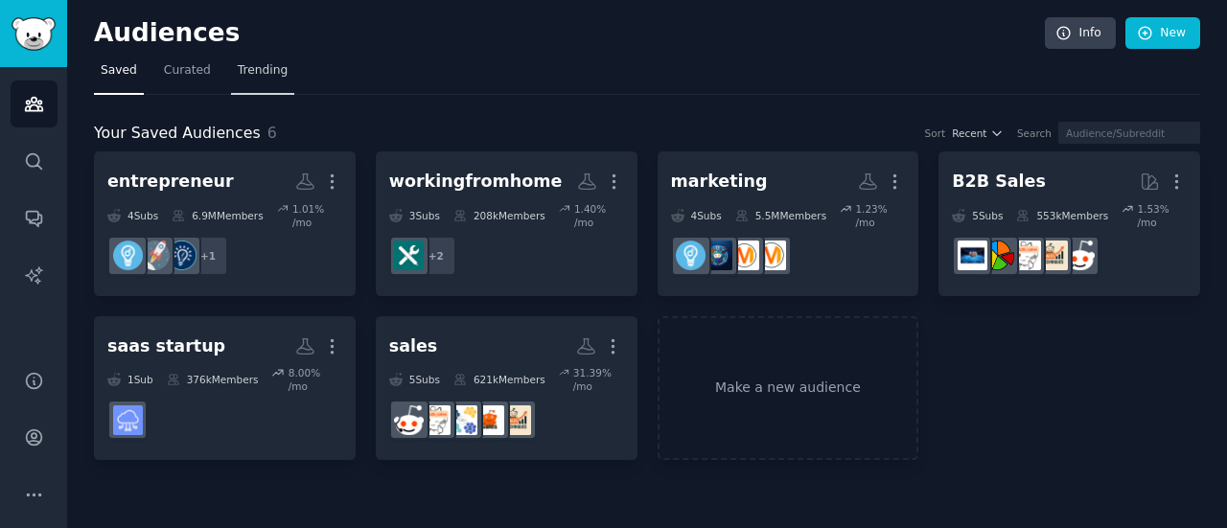
click at [241, 69] on span "Trending" at bounding box center [263, 70] width 50 height 17
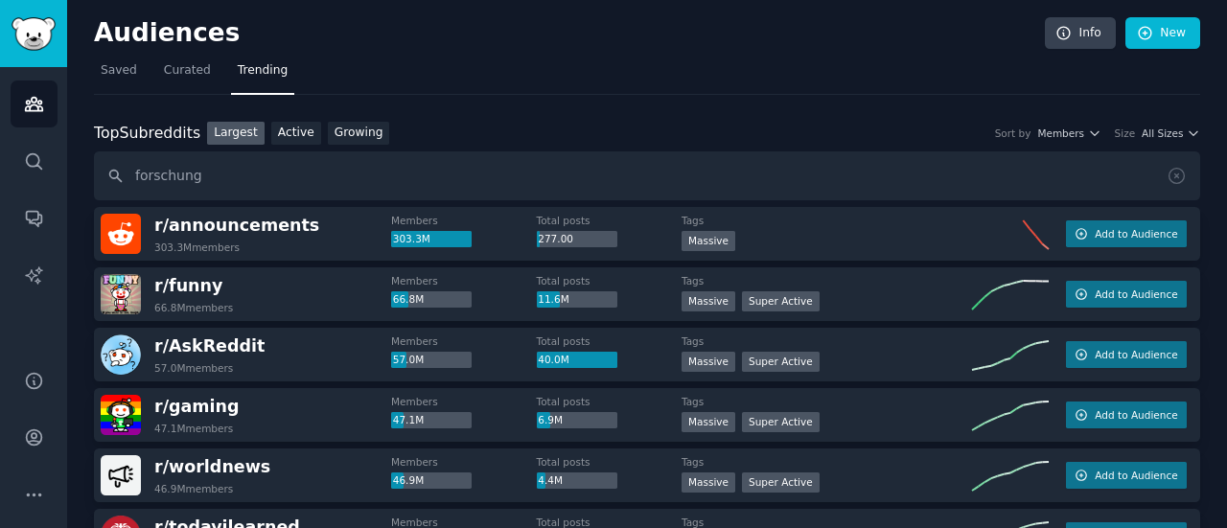
type input "forschung"
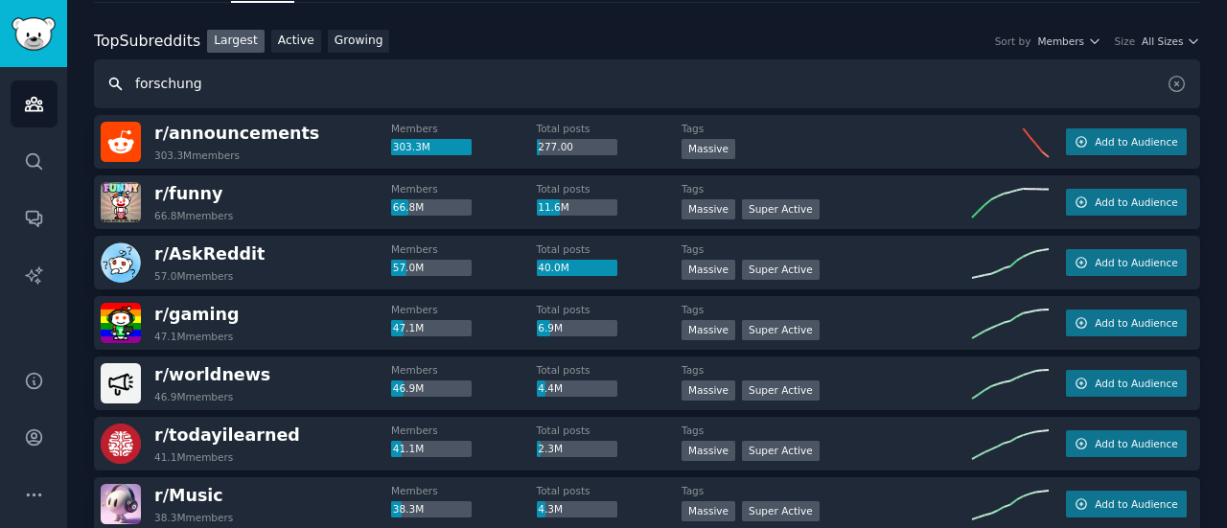
scroll to position [94, 0]
